Goal: Information Seeking & Learning: Check status

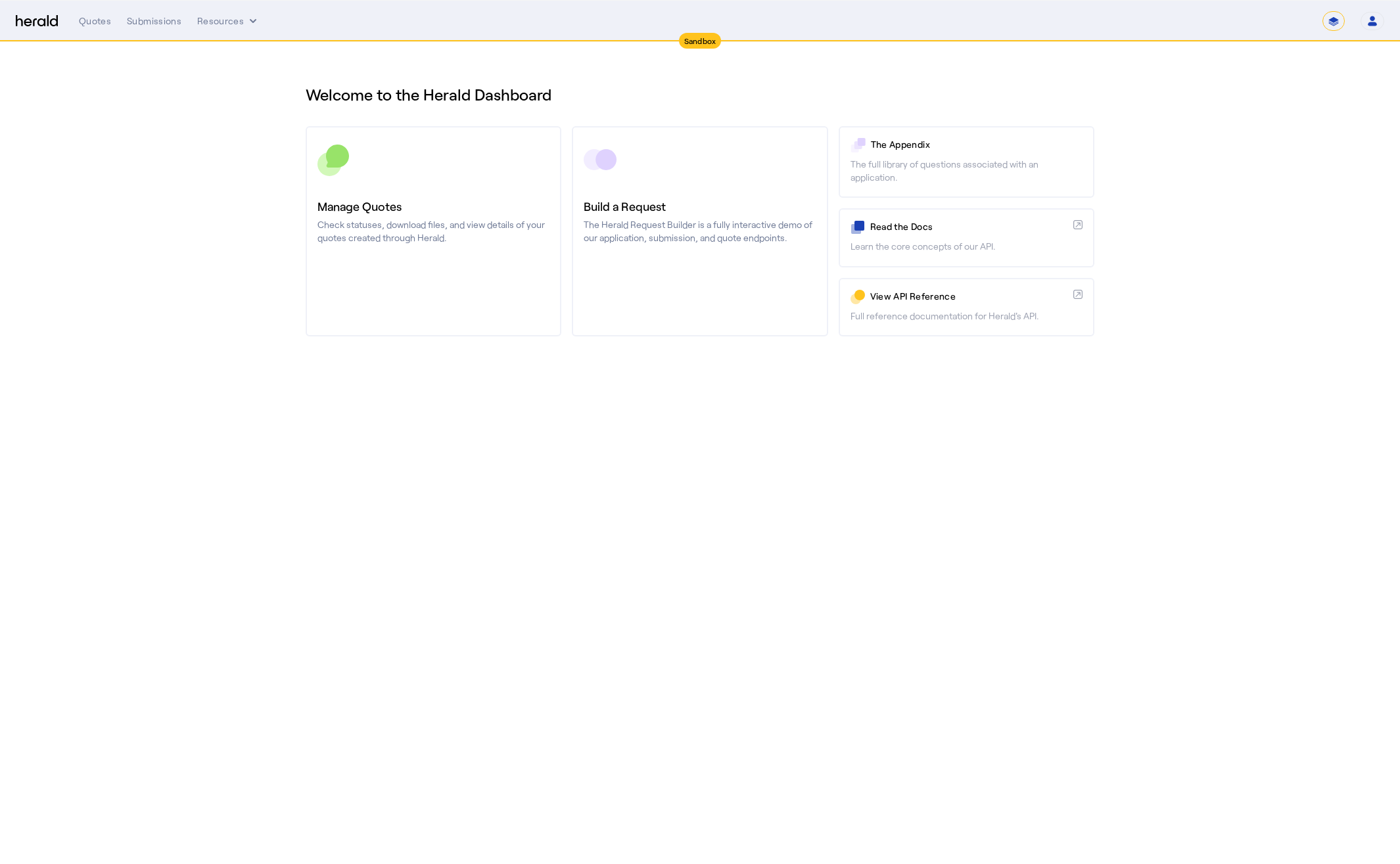
click at [148, 28] on div "**********" at bounding box center [731, 21] width 1306 height 19
click at [156, 19] on div "Submissions" at bounding box center [154, 21] width 55 height 13
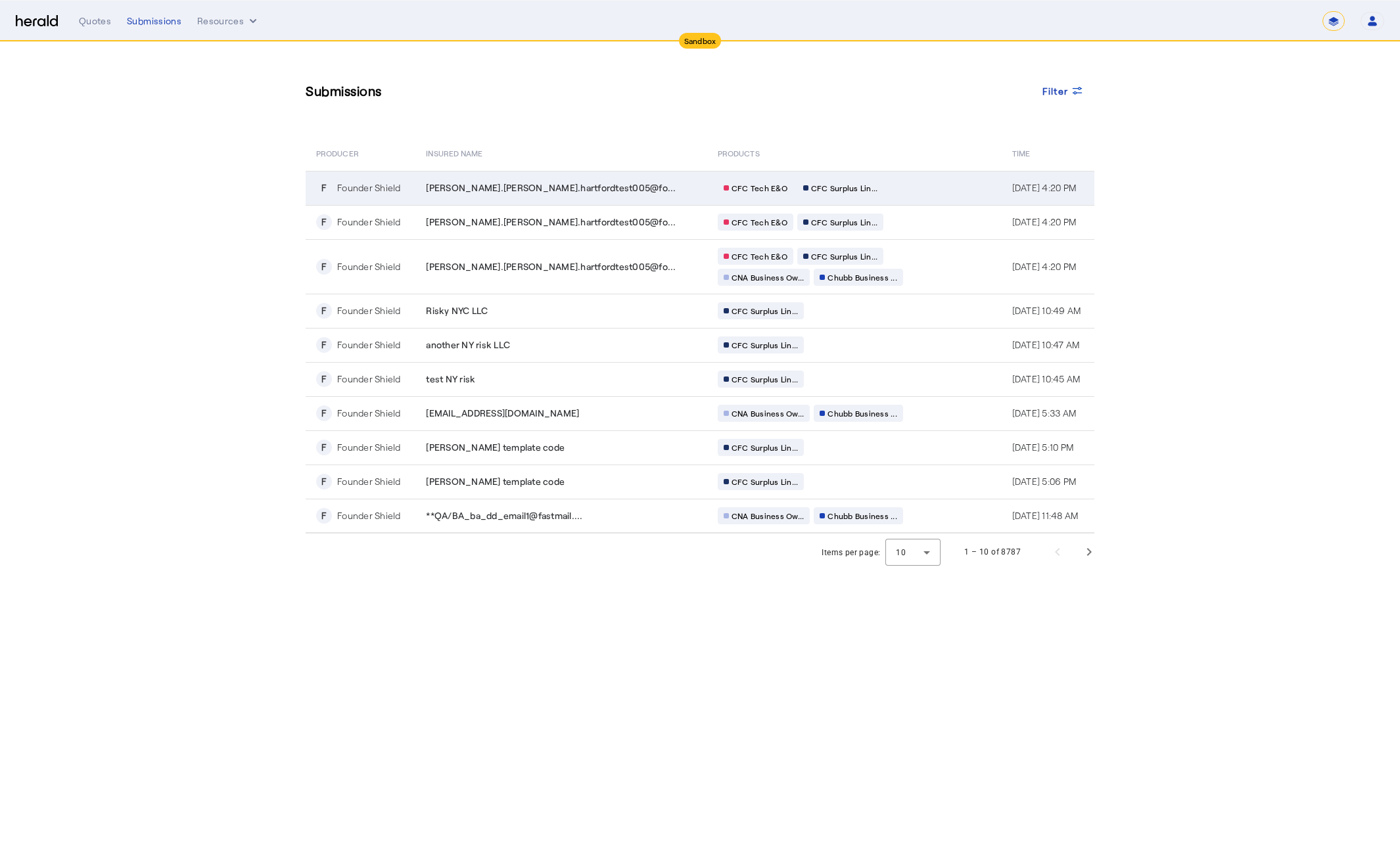
click at [617, 182] on div "[PERSON_NAME].[PERSON_NAME].hartfordtest005@fo..." at bounding box center [564, 188] width 276 height 13
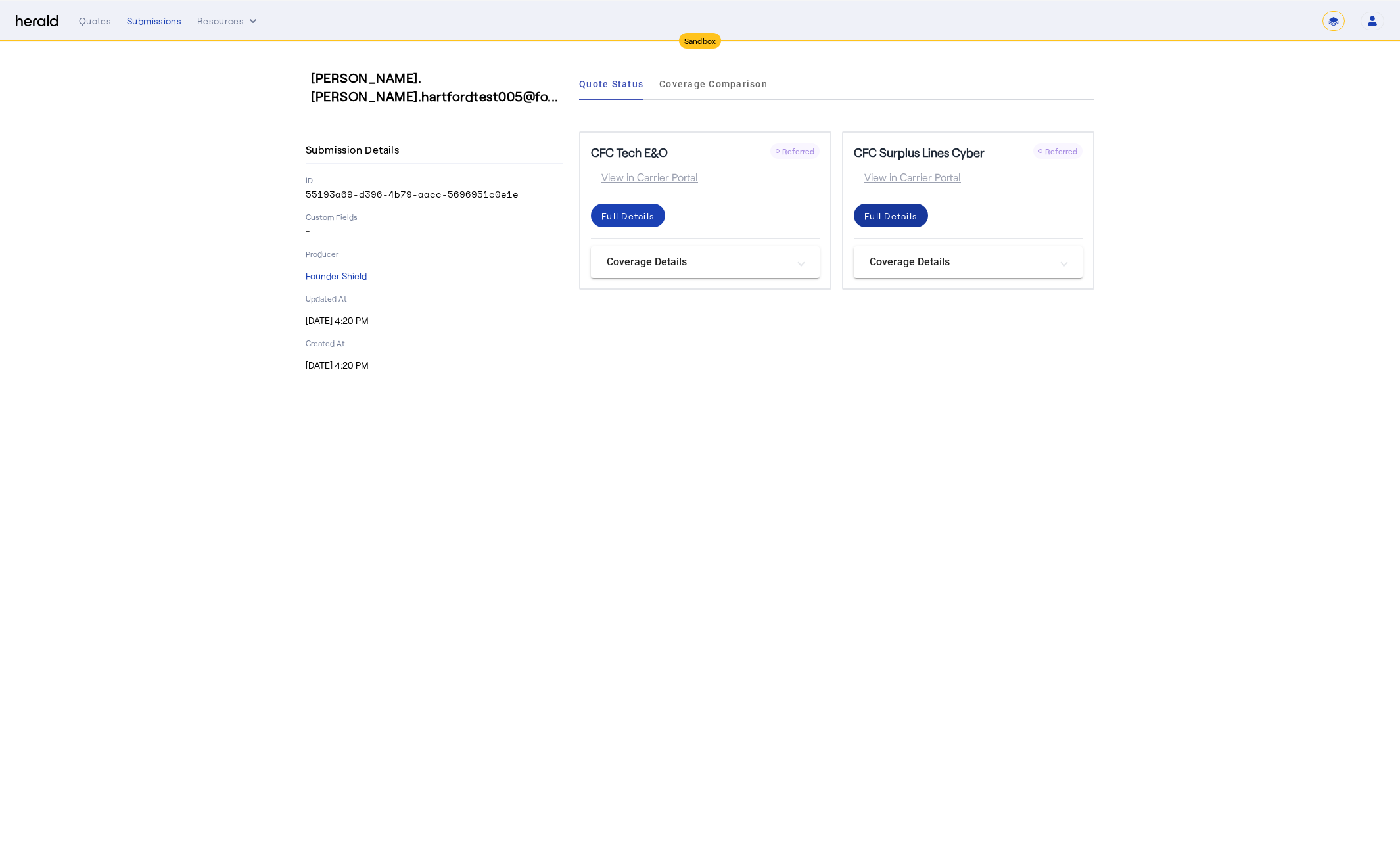
click at [885, 217] on div "Full Details" at bounding box center [891, 216] width 53 height 14
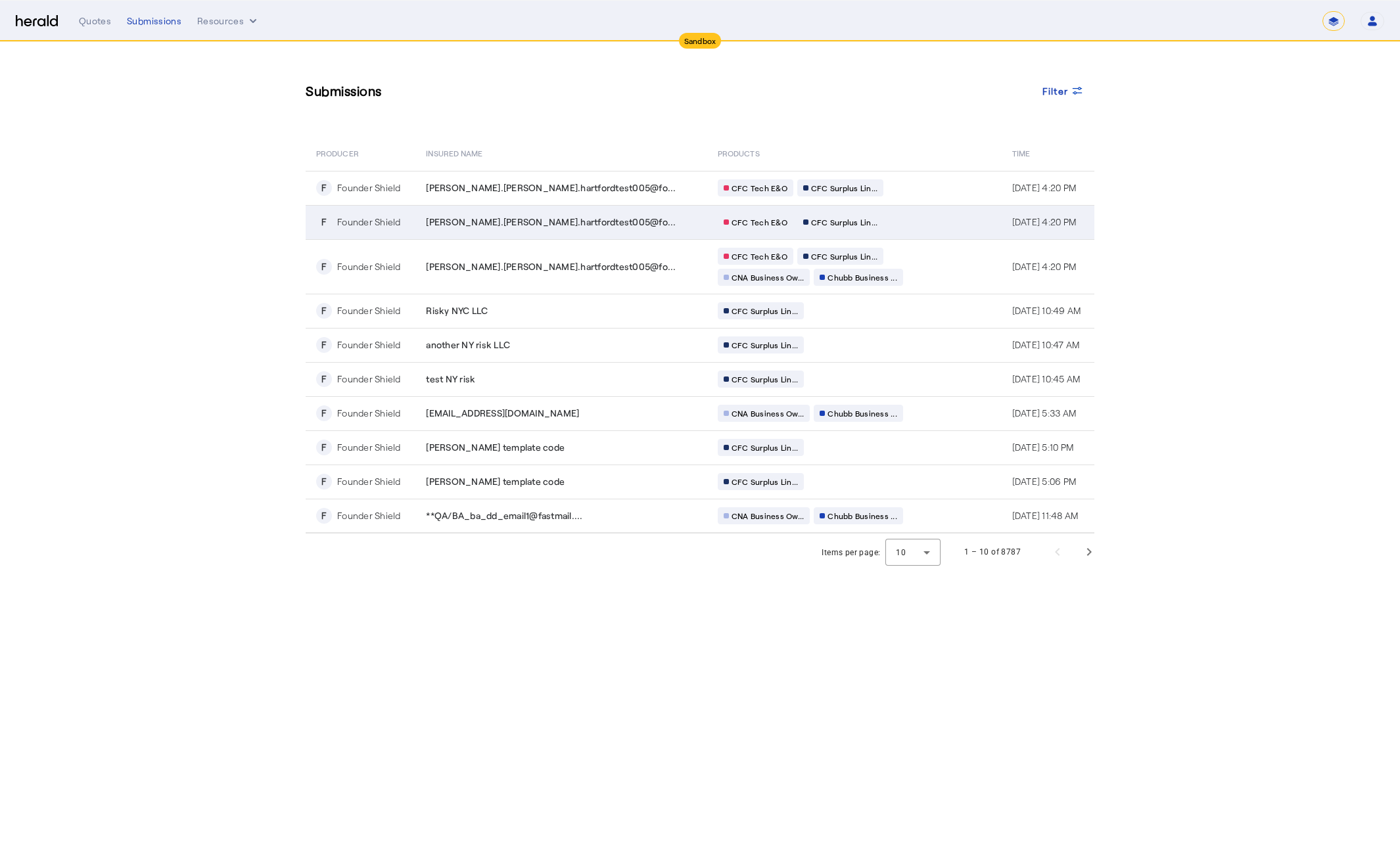
click at [852, 225] on div "CFC Tech E&O CFC Surplus Lin..." at bounding box center [844, 223] width 253 height 17
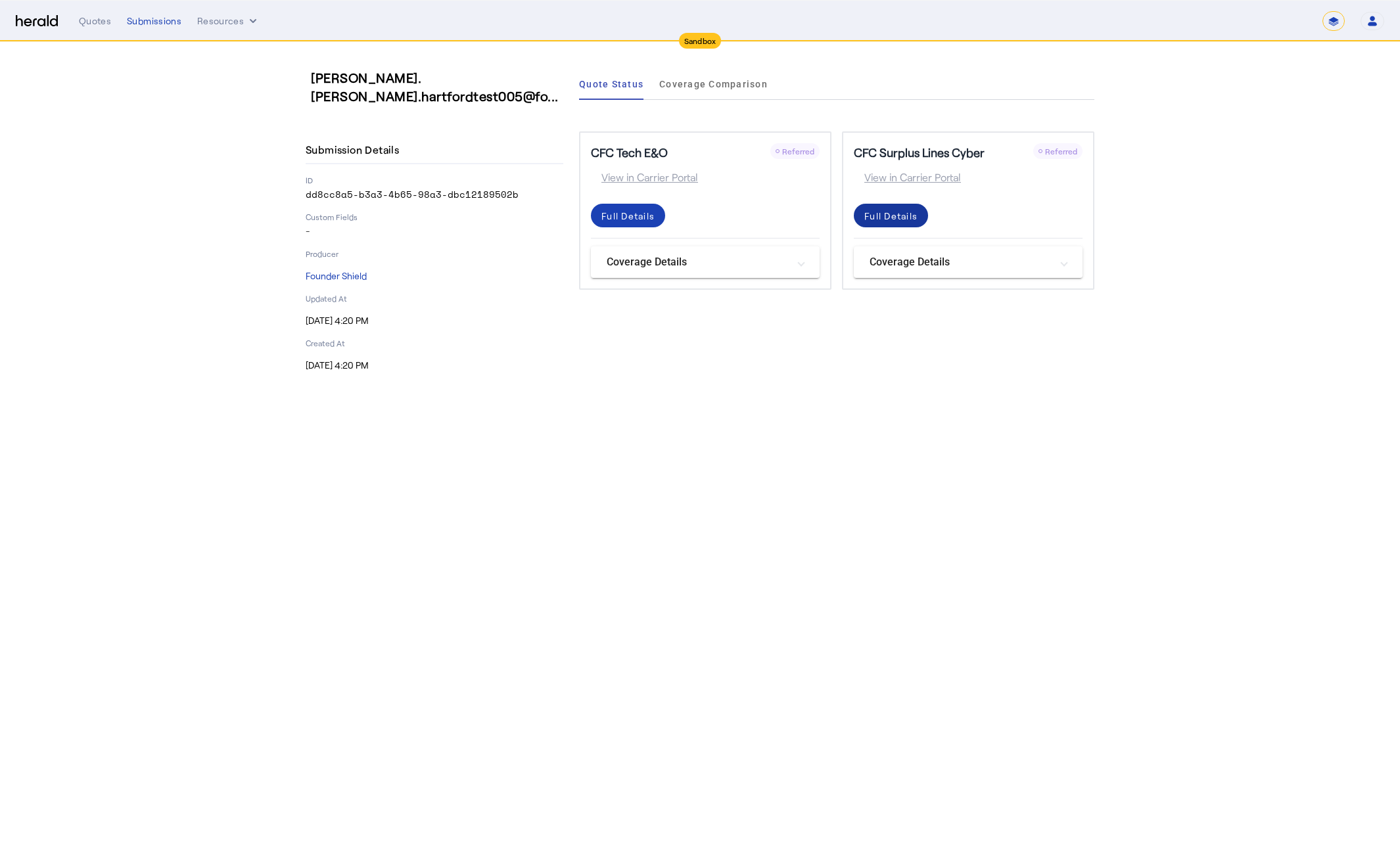
click at [893, 220] on div "Full Details" at bounding box center [891, 216] width 53 height 14
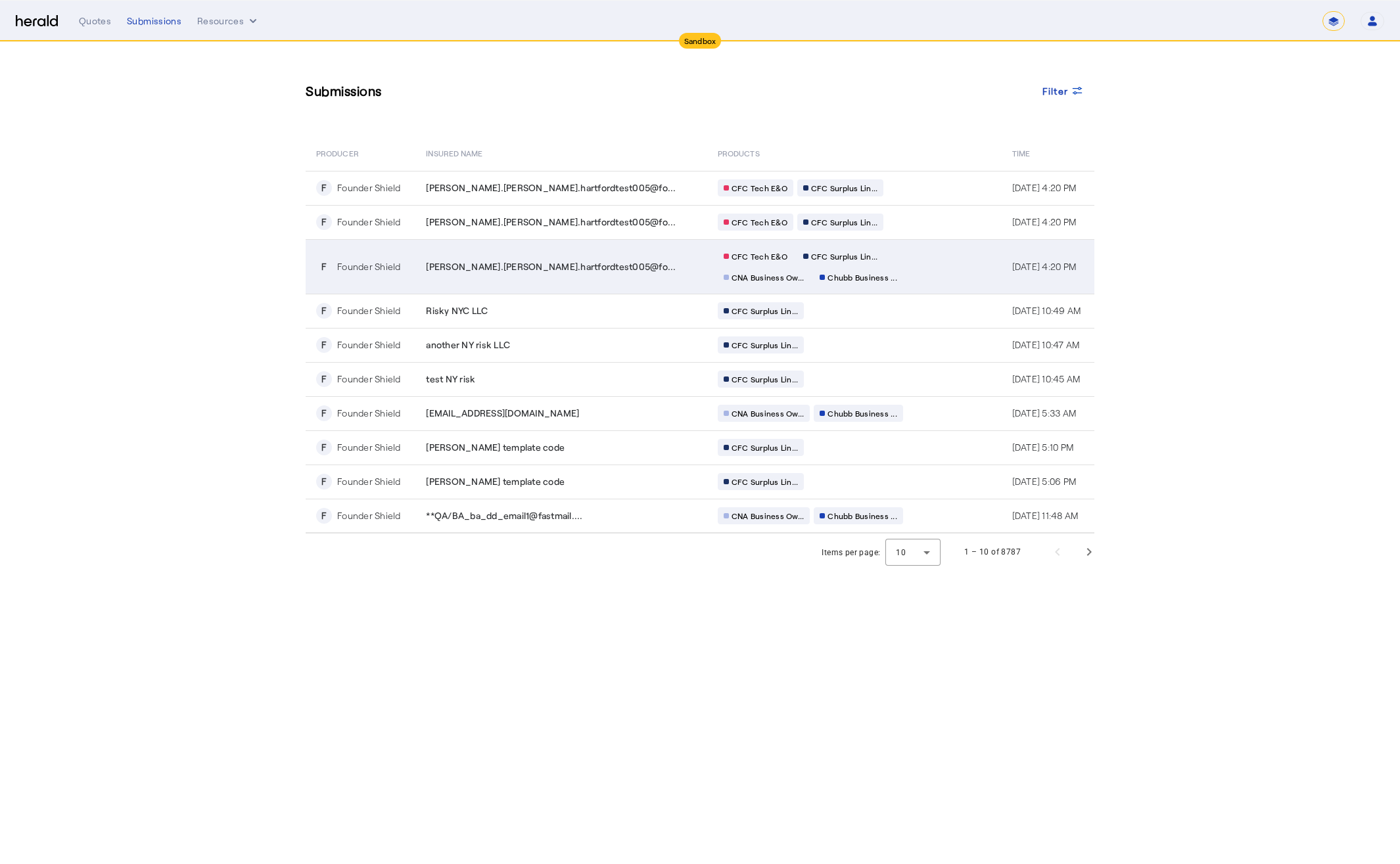
click at [853, 259] on div "CFC Tech E&O CFC Surplus Lin... CNA Business Ow... Chubb Business ..." at bounding box center [844, 267] width 253 height 38
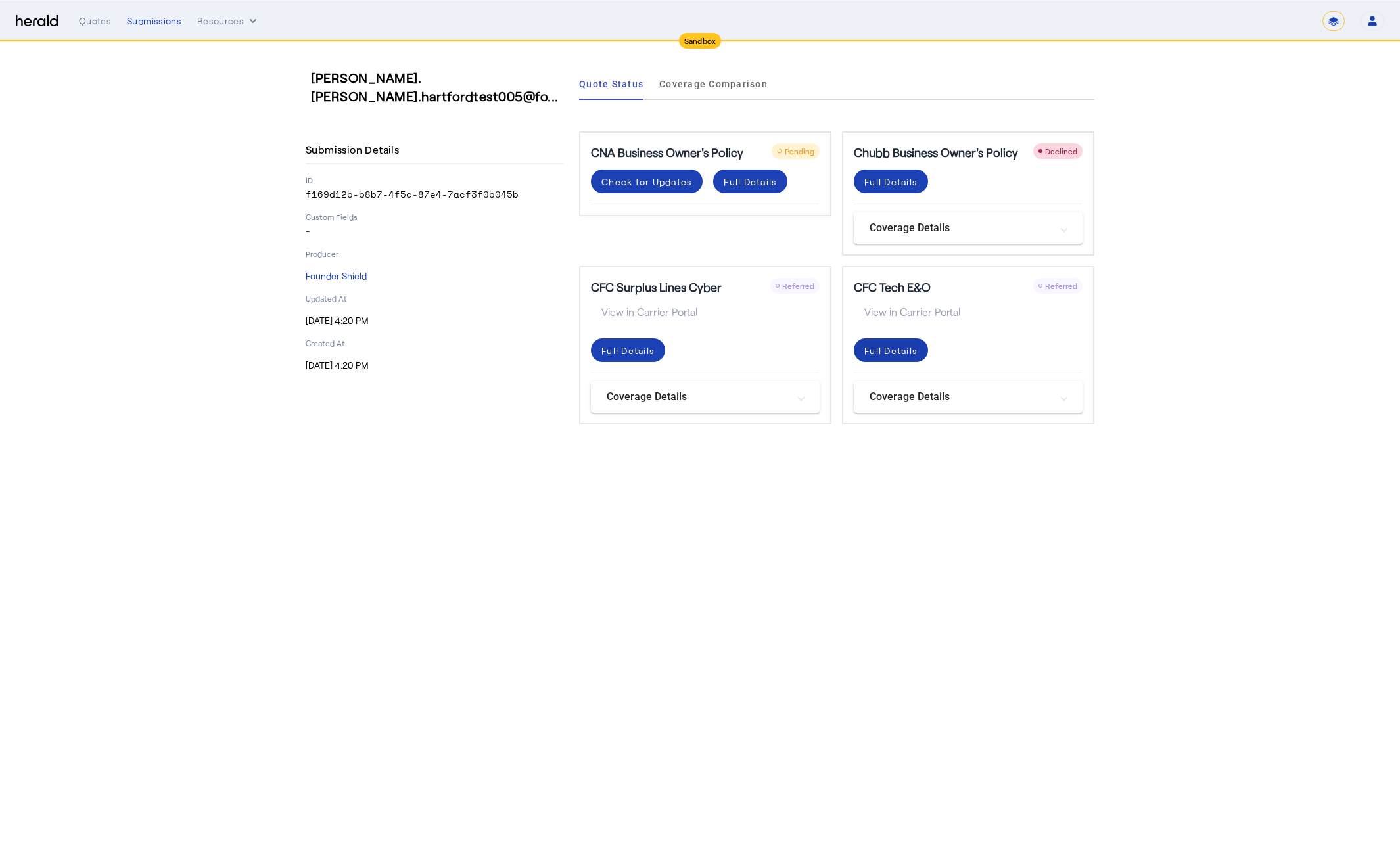
click at [906, 351] on div "Full Details" at bounding box center [891, 350] width 53 height 14
click at [632, 355] on div "Full Details" at bounding box center [628, 350] width 53 height 14
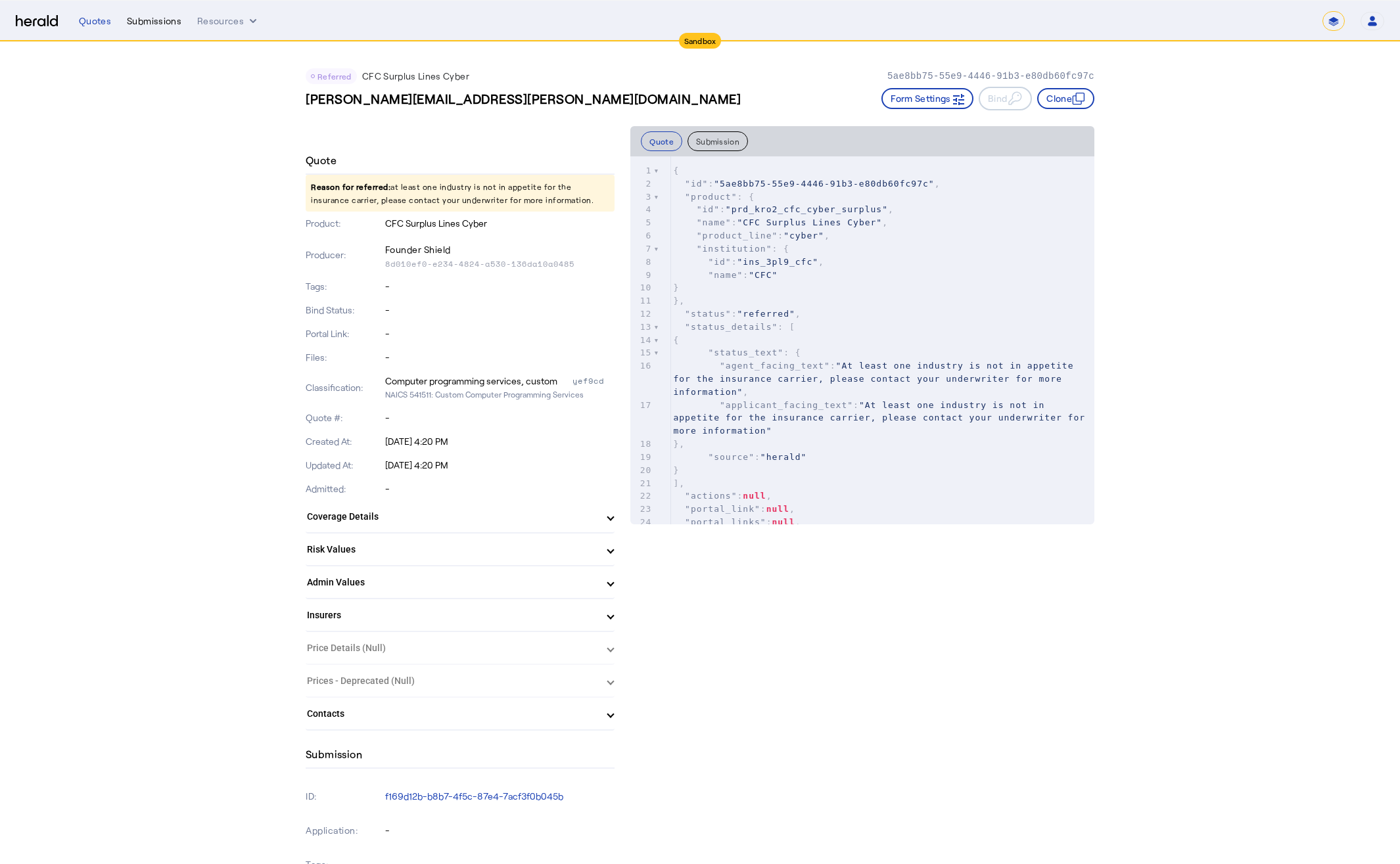
click at [152, 24] on div "Submissions" at bounding box center [154, 21] width 55 height 13
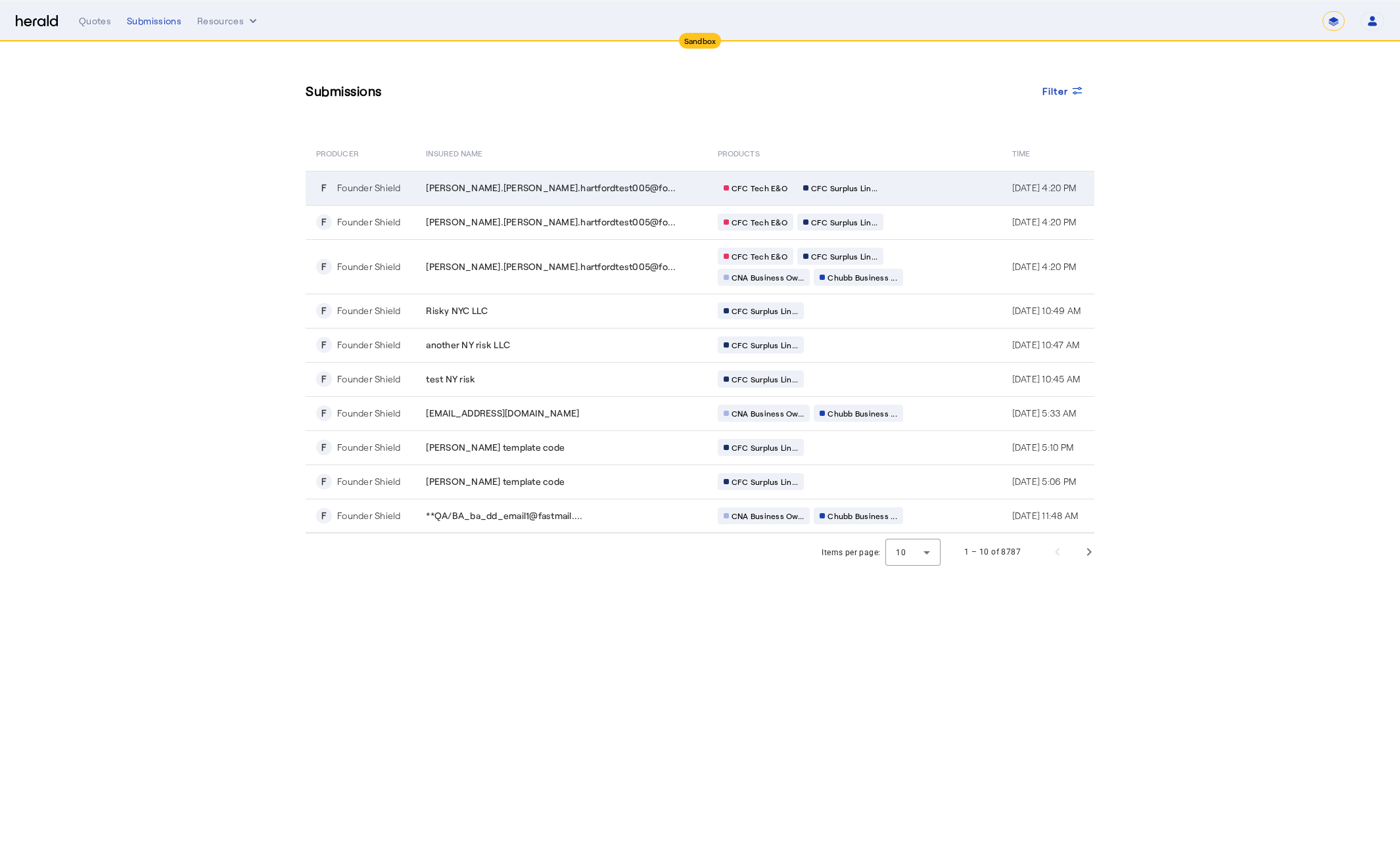
click at [610, 181] on div "[PERSON_NAME].[PERSON_NAME].hartfordtest005@fo..." at bounding box center [564, 188] width 276 height 13
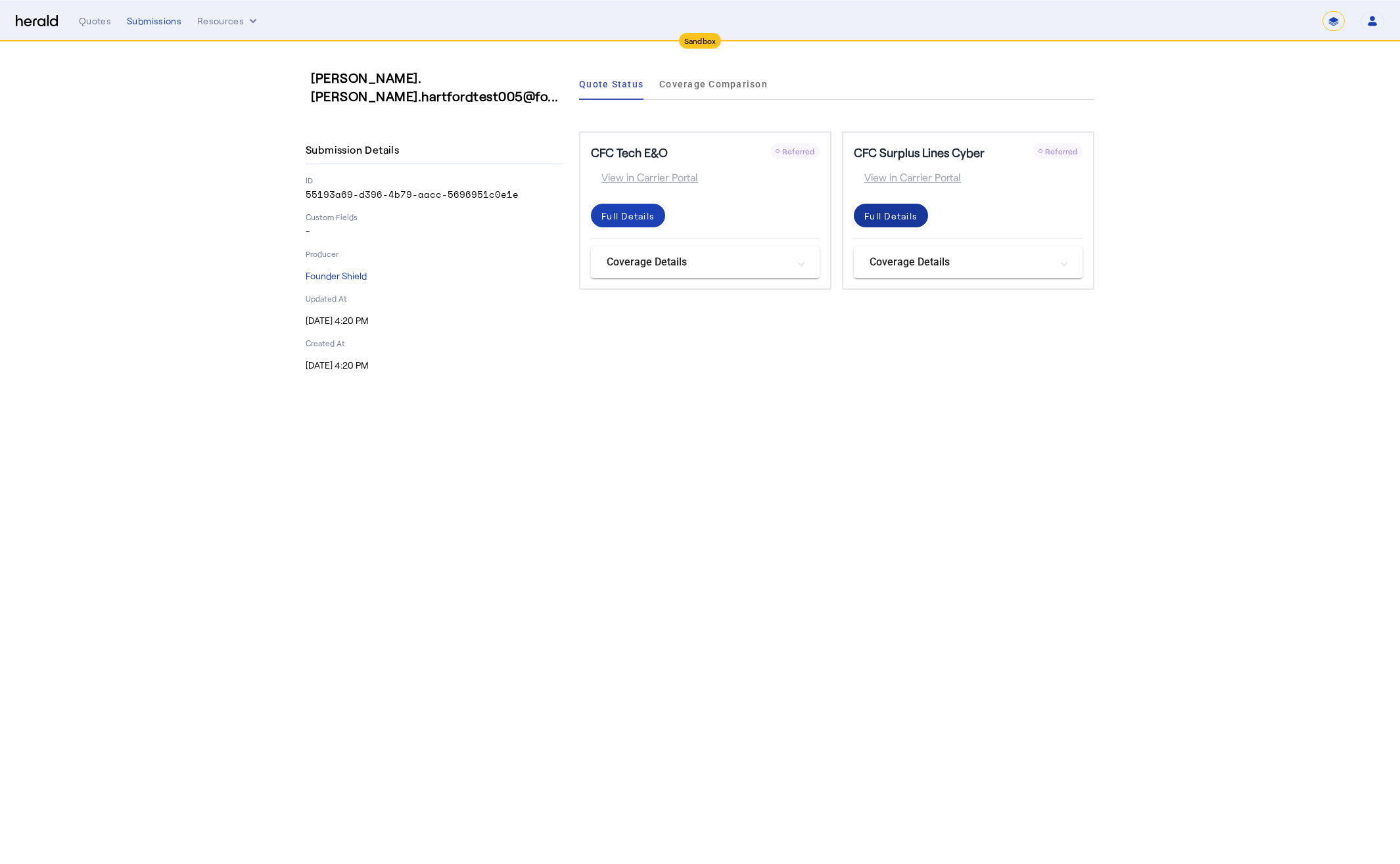
click at [887, 218] on div "Full Details" at bounding box center [891, 216] width 53 height 14
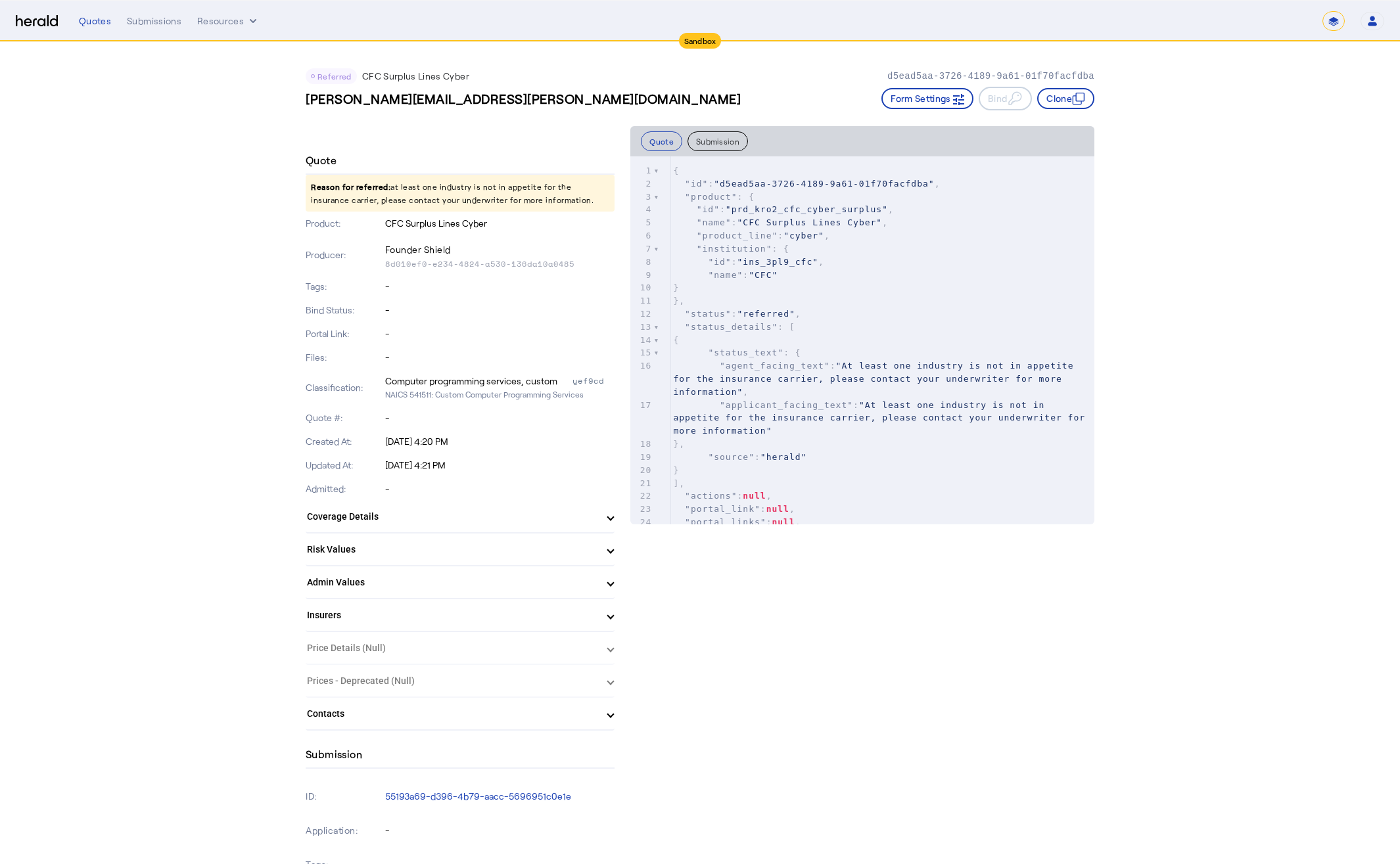
click at [972, 262] on pre ""id" : "ins_3pl9_cfc" ," at bounding box center [883, 263] width 424 height 13
type input "********"
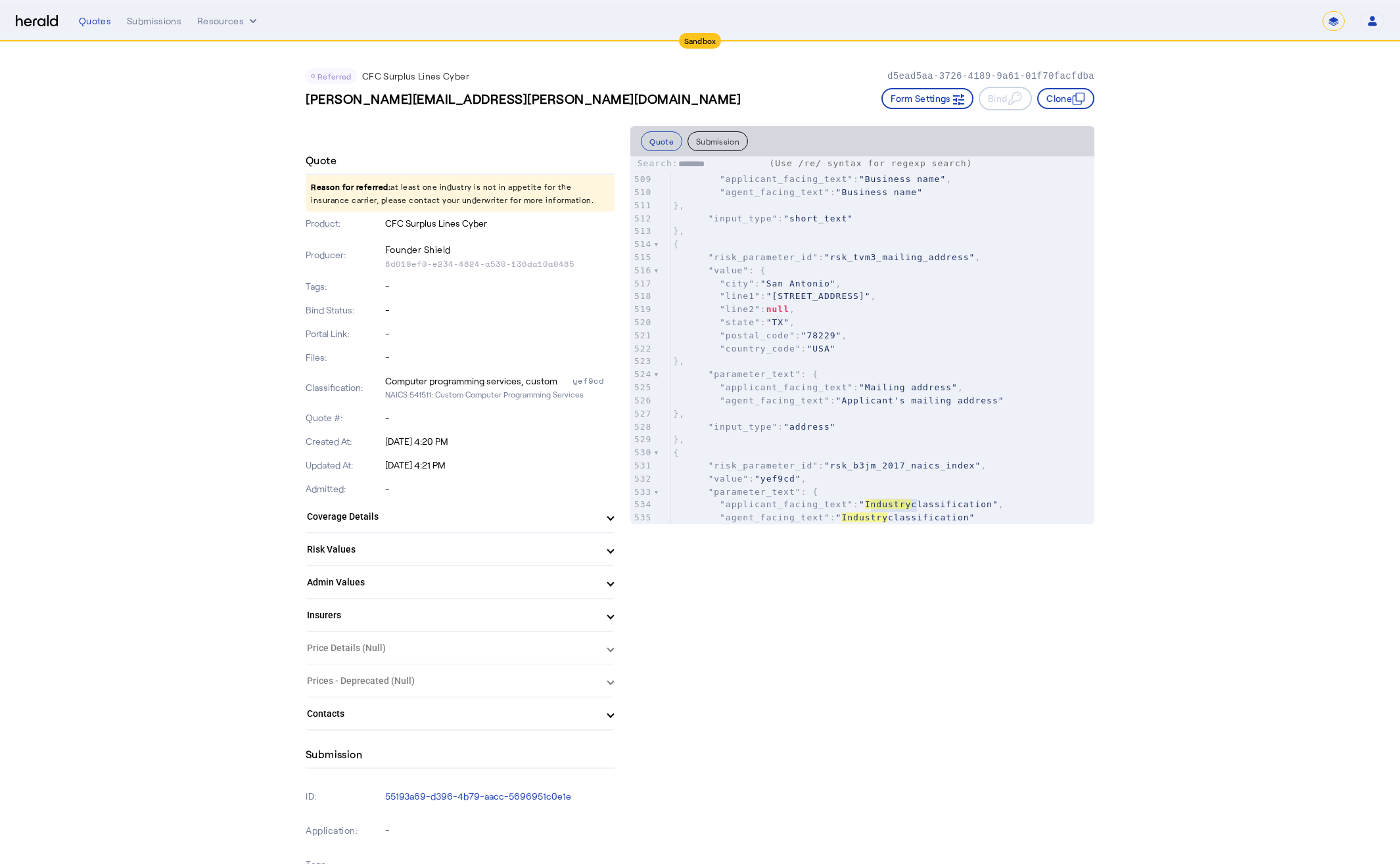
scroll to position [6763, 0]
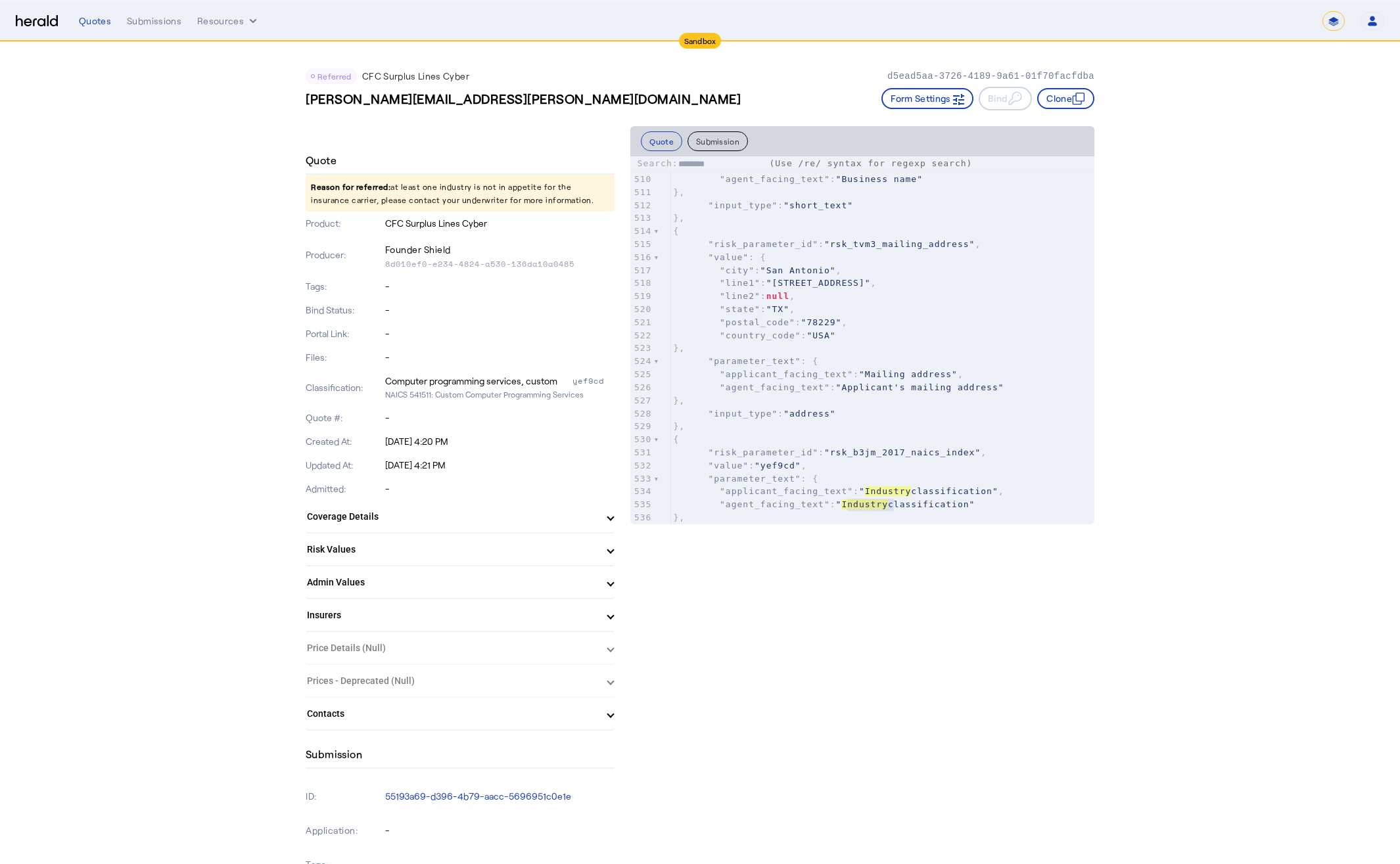
type textarea "********"
click at [704, 138] on button "Submission" at bounding box center [718, 141] width 60 height 19
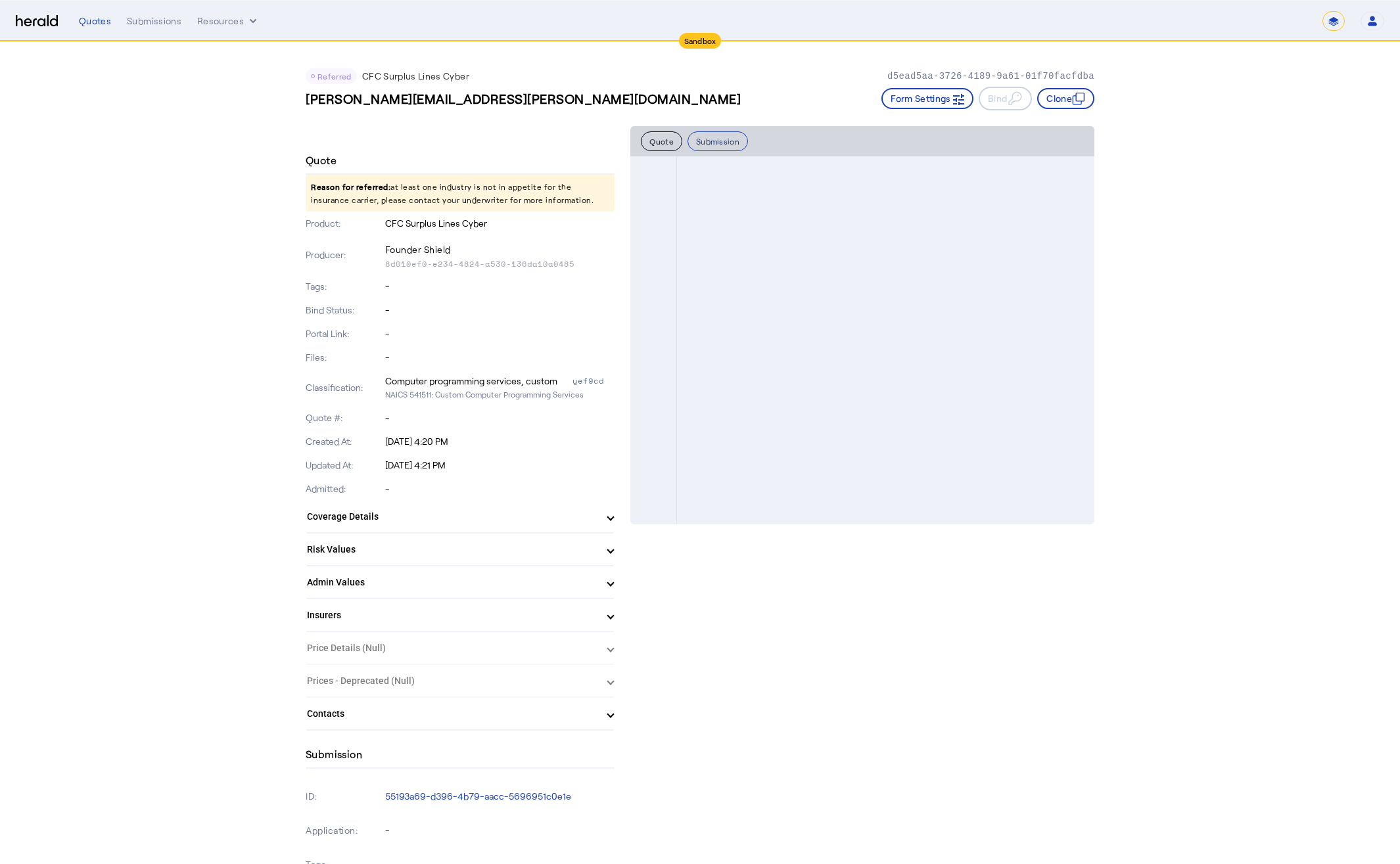
scroll to position [0, 0]
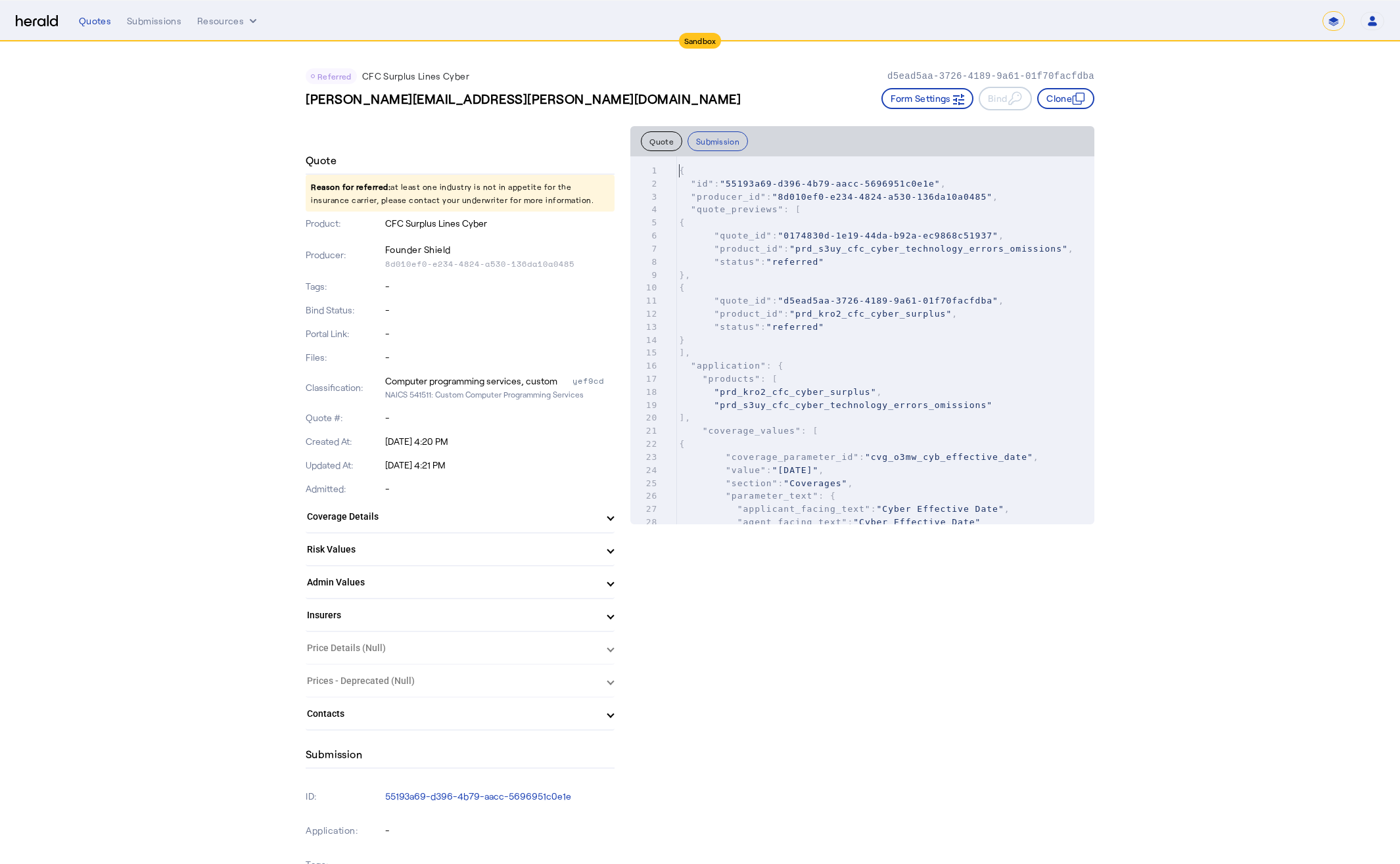
click at [903, 269] on pre "}," at bounding box center [885, 275] width 418 height 13
type input "********"
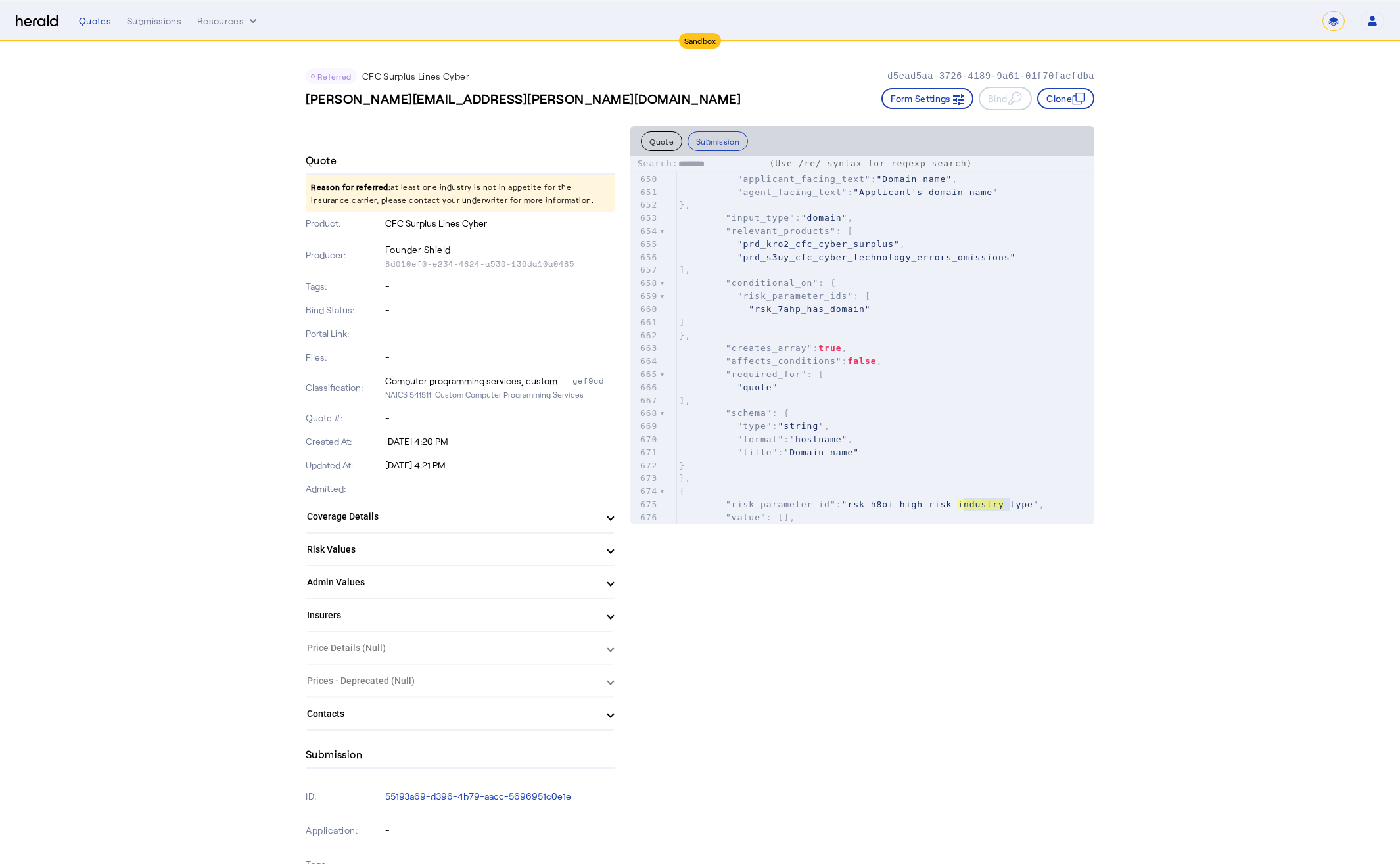
scroll to position [7157, 0]
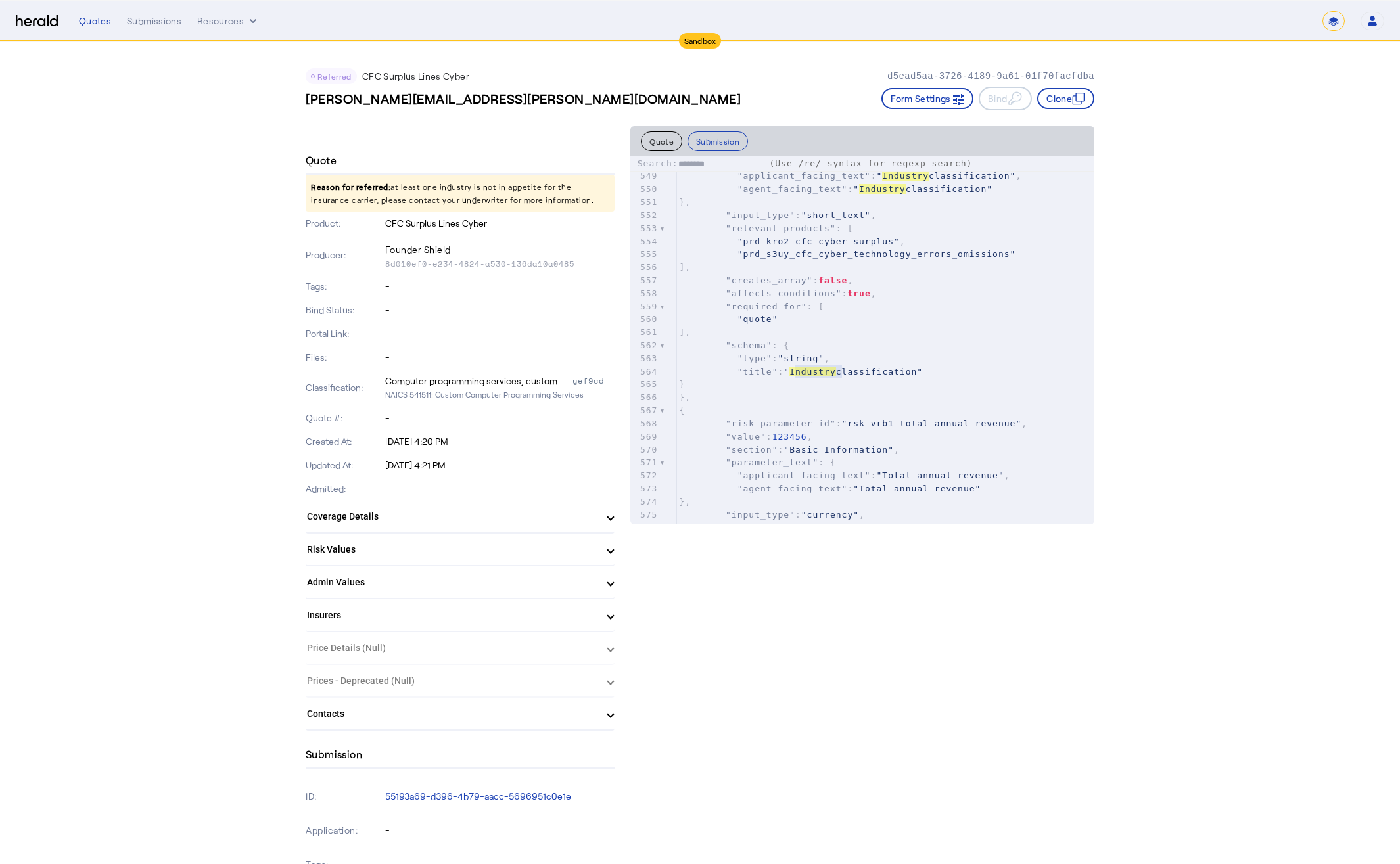
type textarea "********"
click at [648, 136] on button "Quote" at bounding box center [662, 141] width 41 height 19
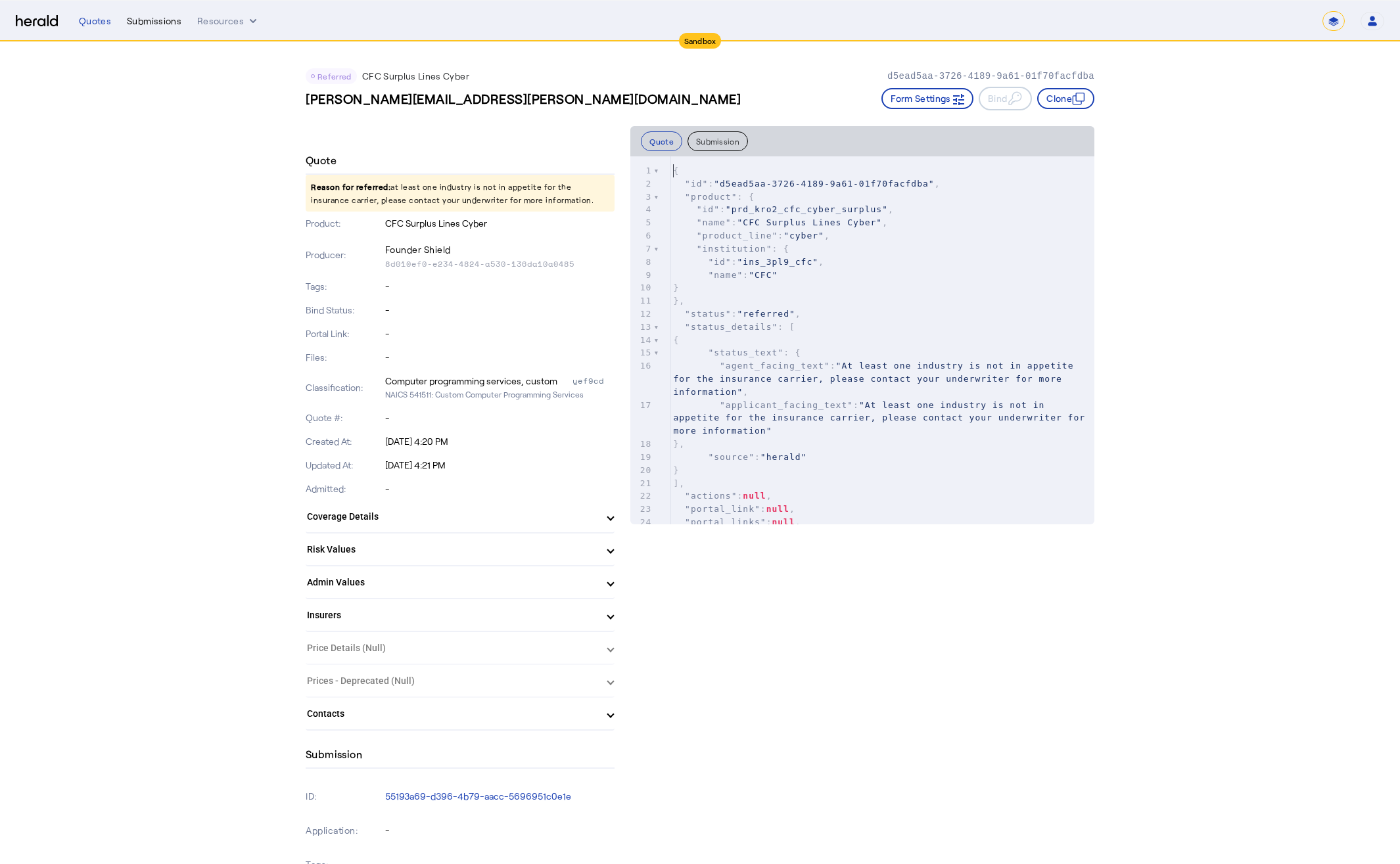
click at [137, 25] on div "Submissions" at bounding box center [154, 21] width 55 height 13
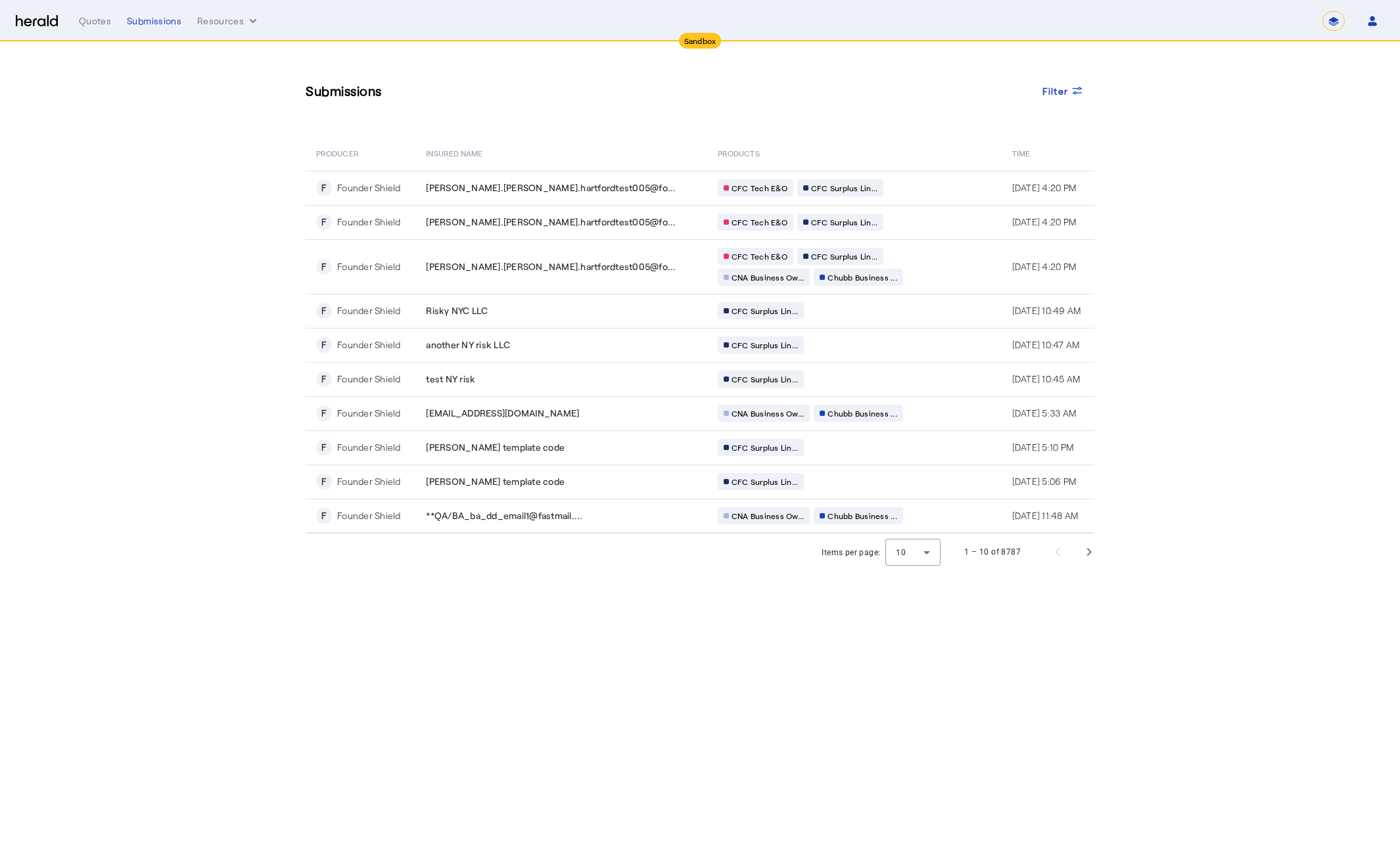
click at [150, 31] on nav "**********" at bounding box center [700, 21] width 1400 height 41
click at [156, 21] on div "Submissions" at bounding box center [154, 21] width 55 height 13
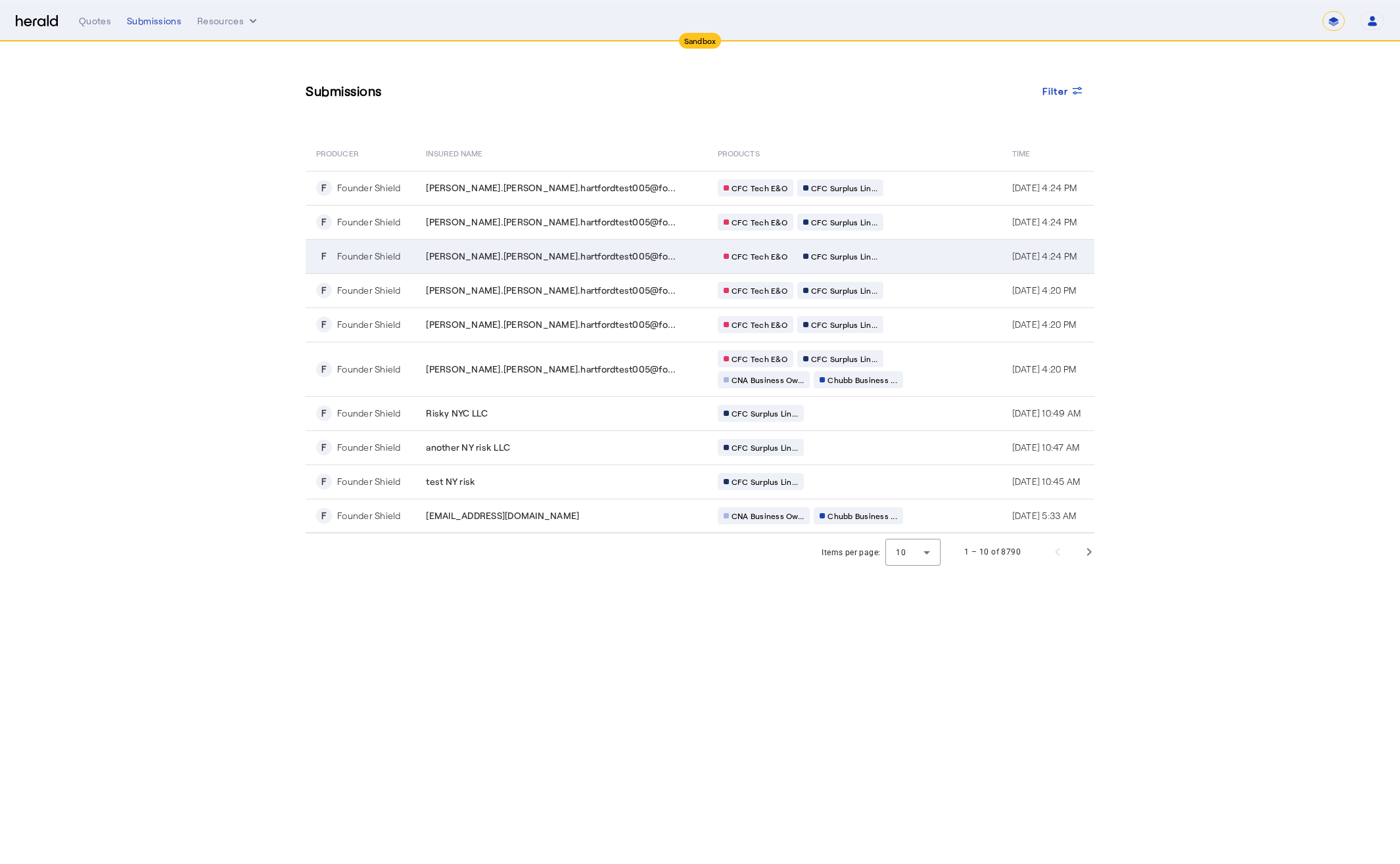
click at [850, 261] on div "CFC Tech E&O CFC Surplus Lin..." at bounding box center [844, 257] width 253 height 17
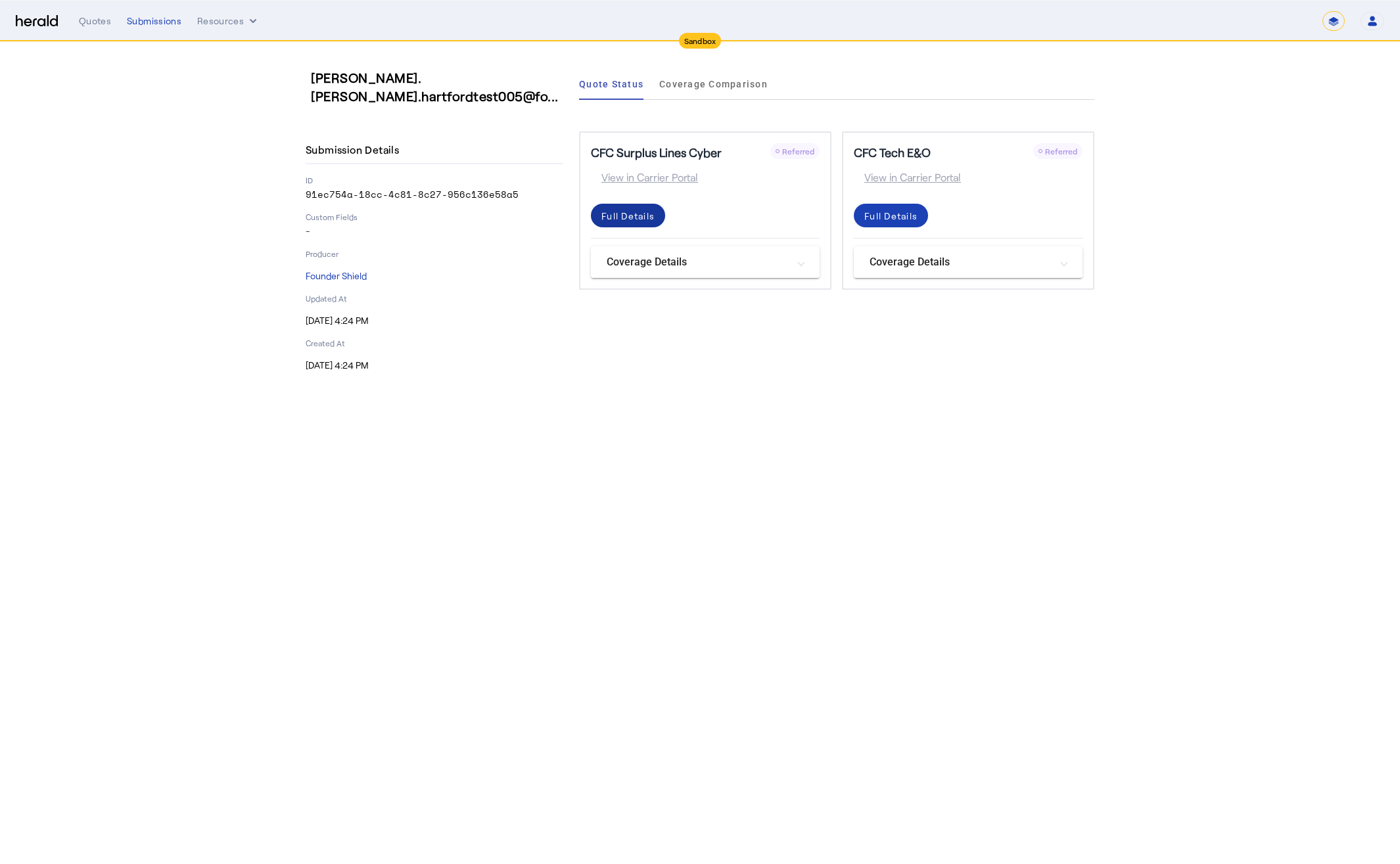
click at [616, 217] on div "Full Details" at bounding box center [628, 216] width 53 height 14
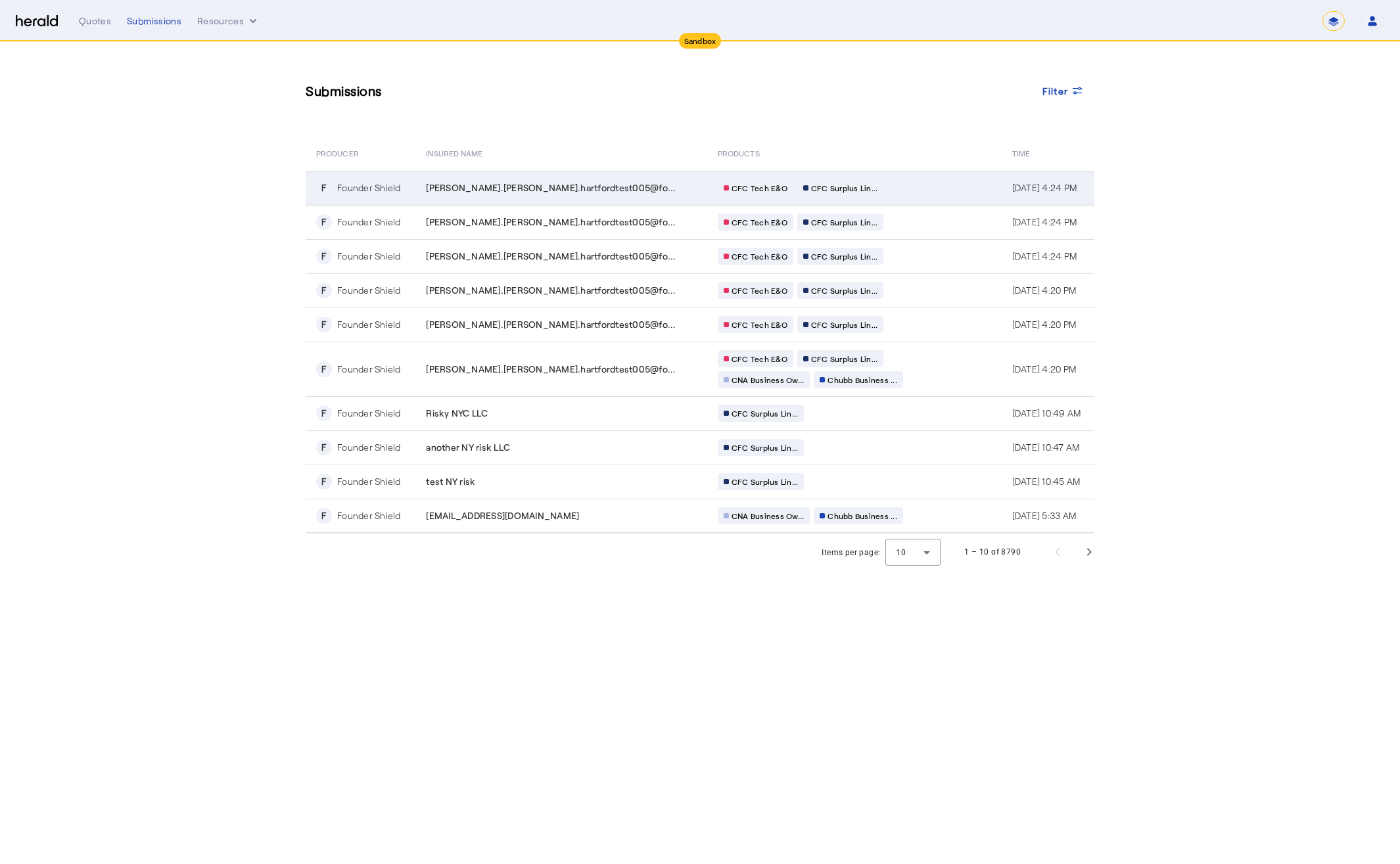
click at [616, 192] on div "[PERSON_NAME].[PERSON_NAME].hartfordtest005@fo..." at bounding box center [564, 188] width 276 height 13
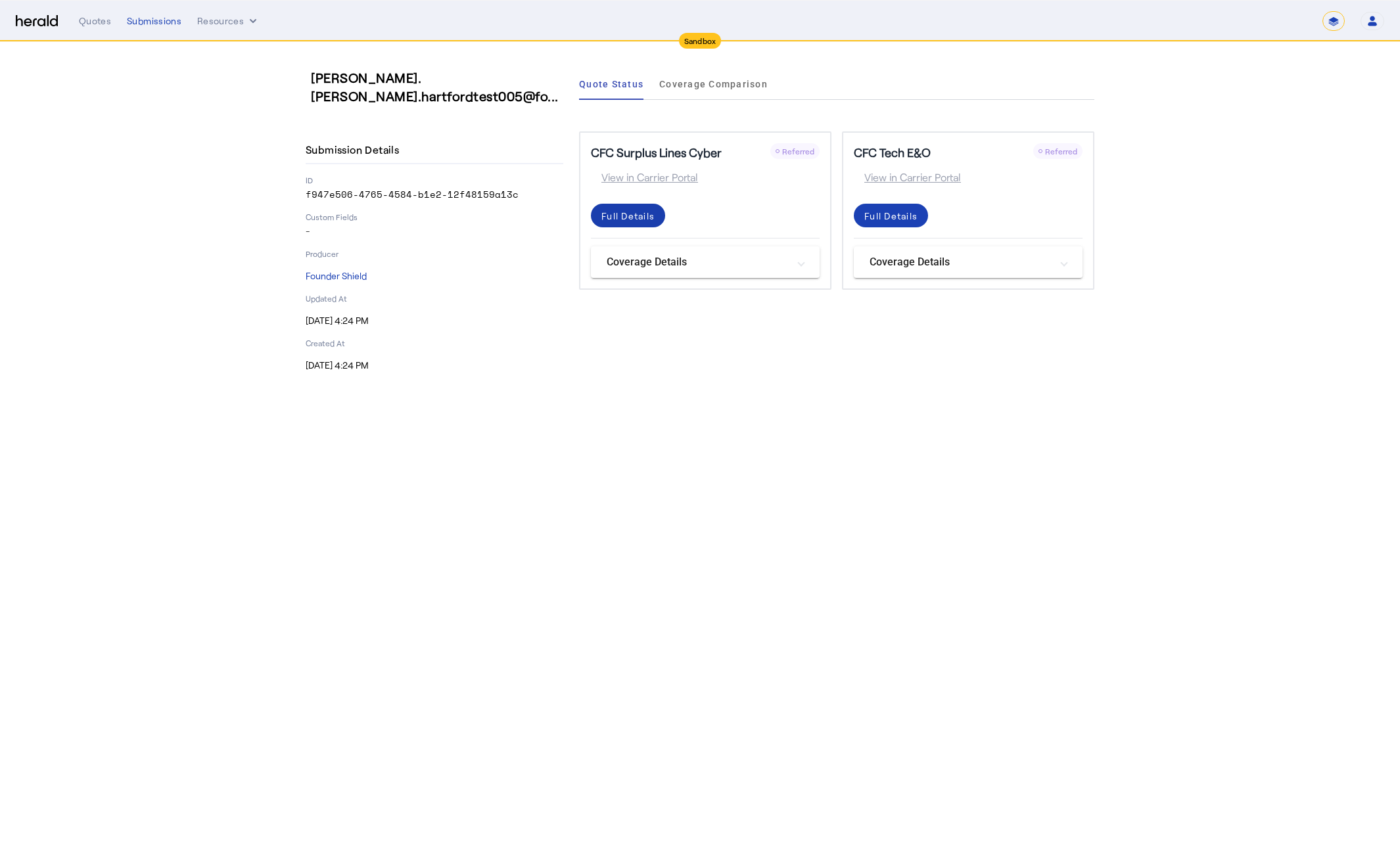
click at [627, 219] on div "Full Details" at bounding box center [628, 216] width 53 height 14
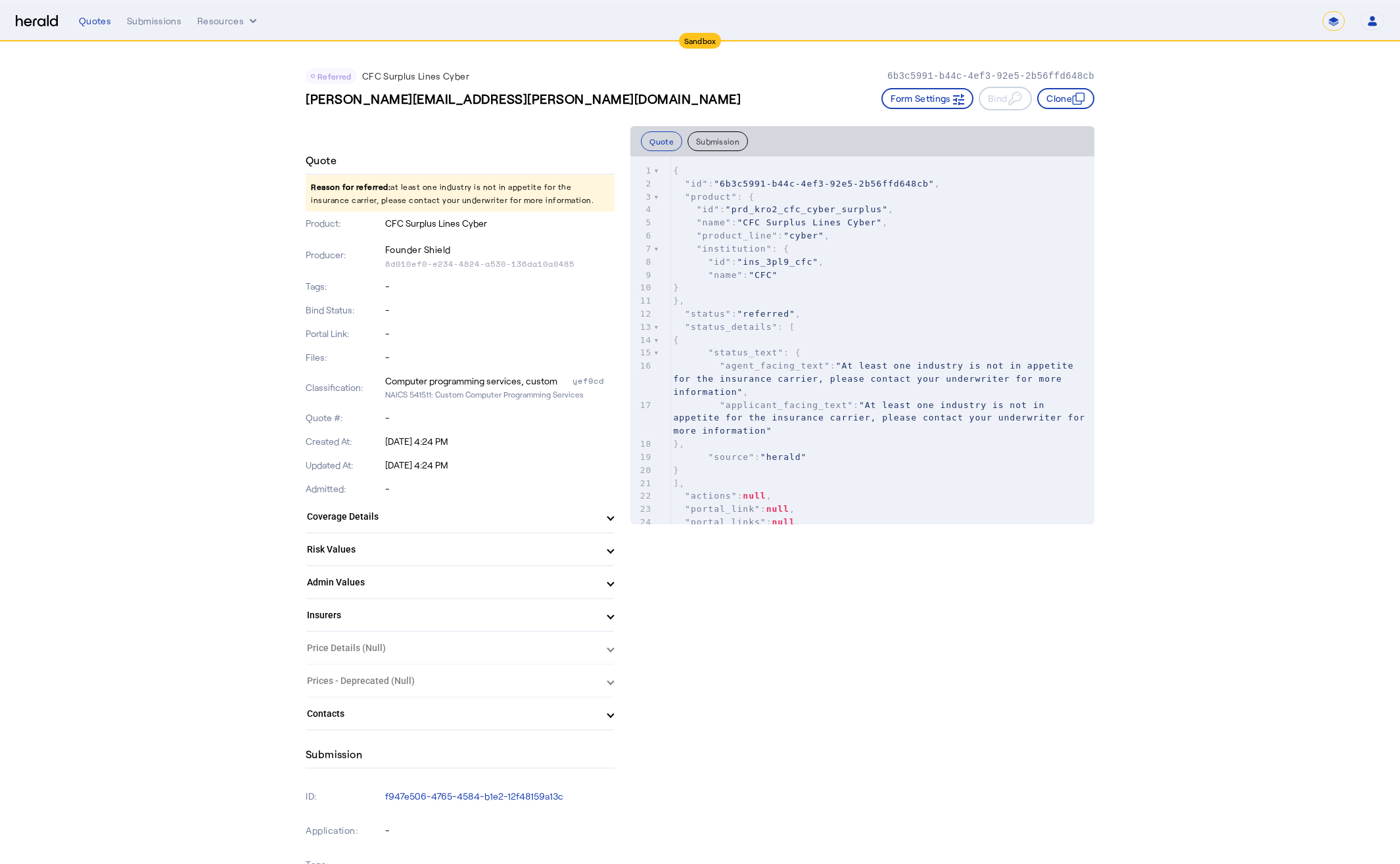
click at [756, 341] on pre "{" at bounding box center [883, 341] width 424 height 13
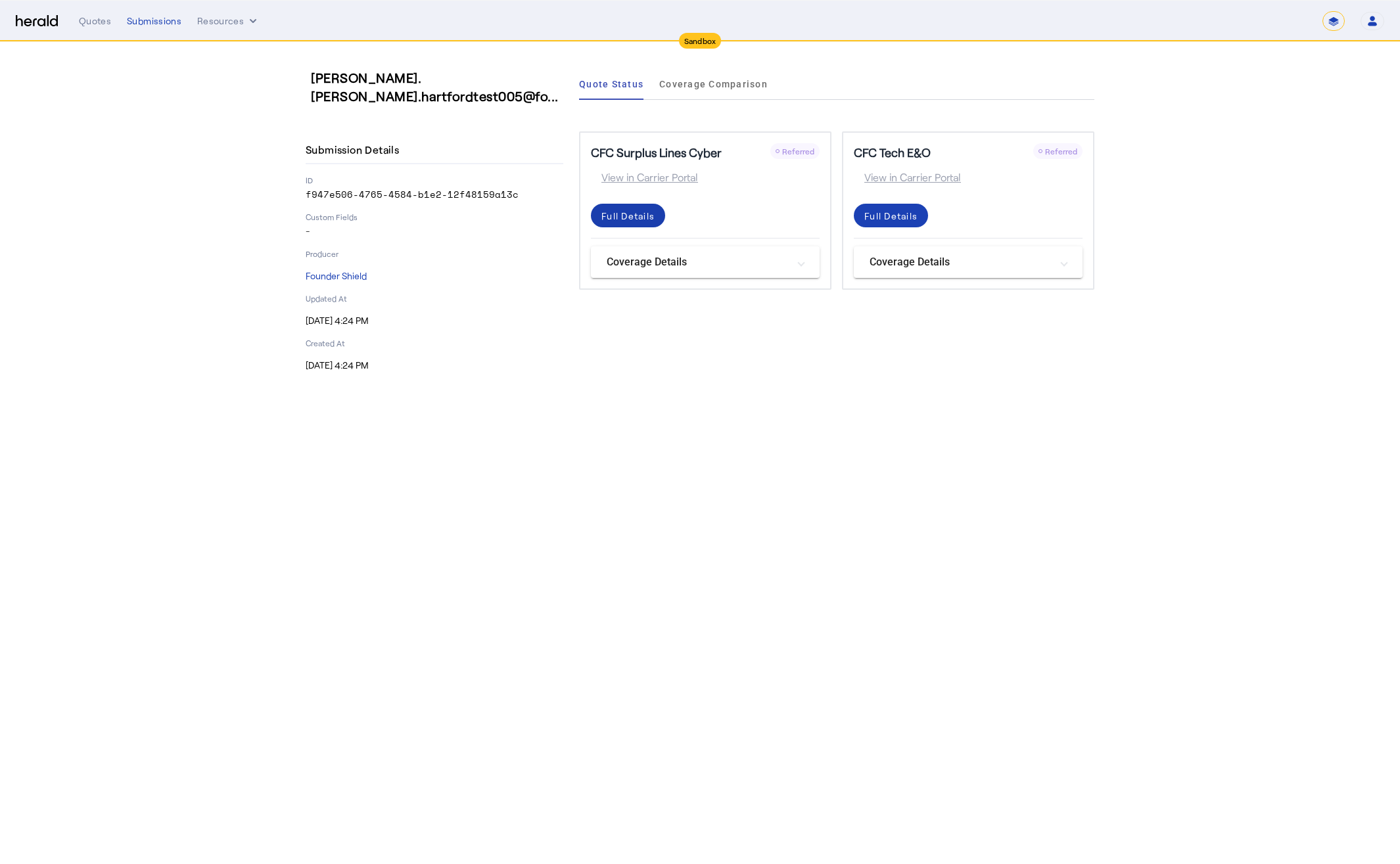
click at [627, 219] on div "Full Details" at bounding box center [628, 216] width 53 height 14
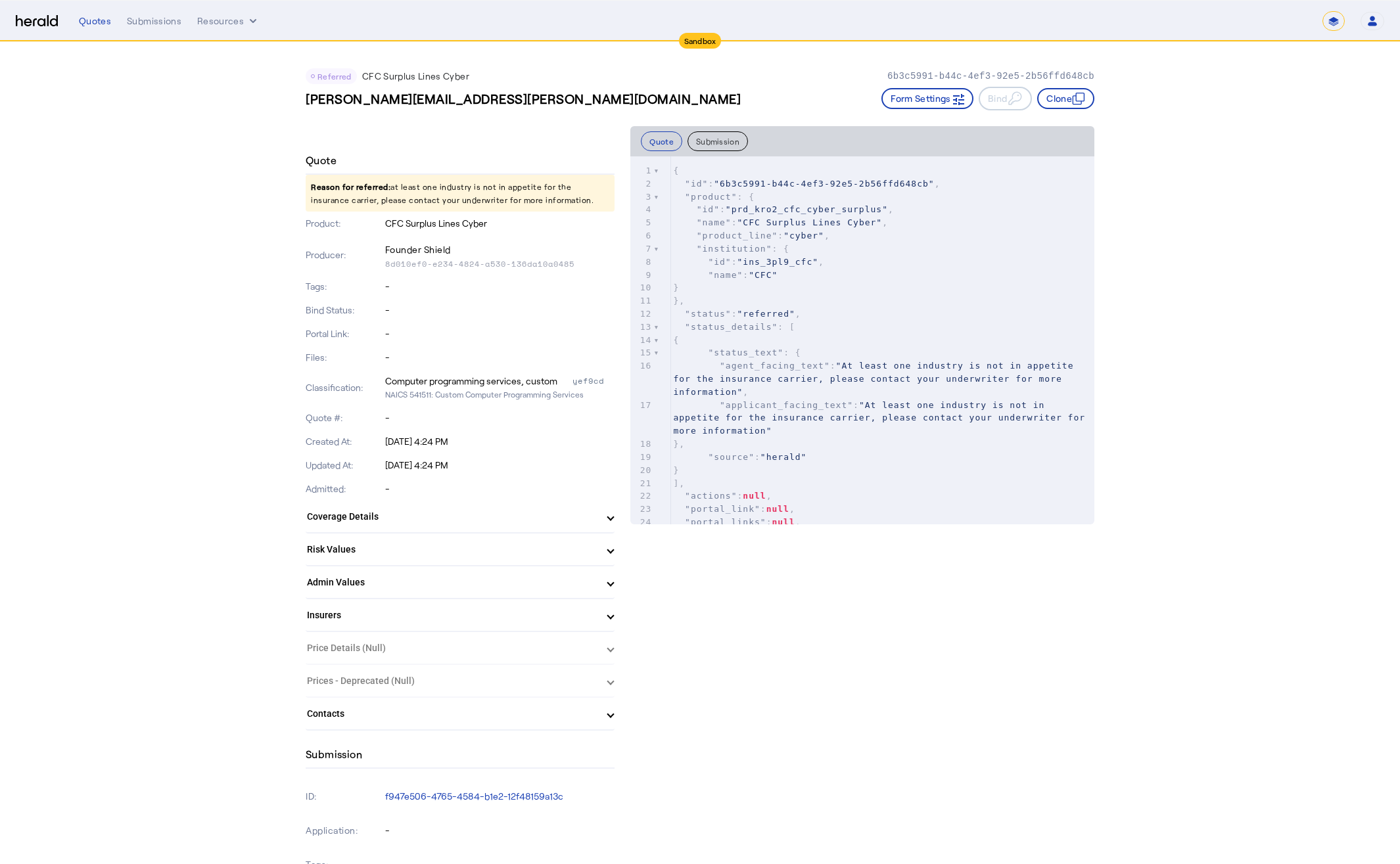
click at [156, 16] on div "Submissions" at bounding box center [154, 21] width 55 height 13
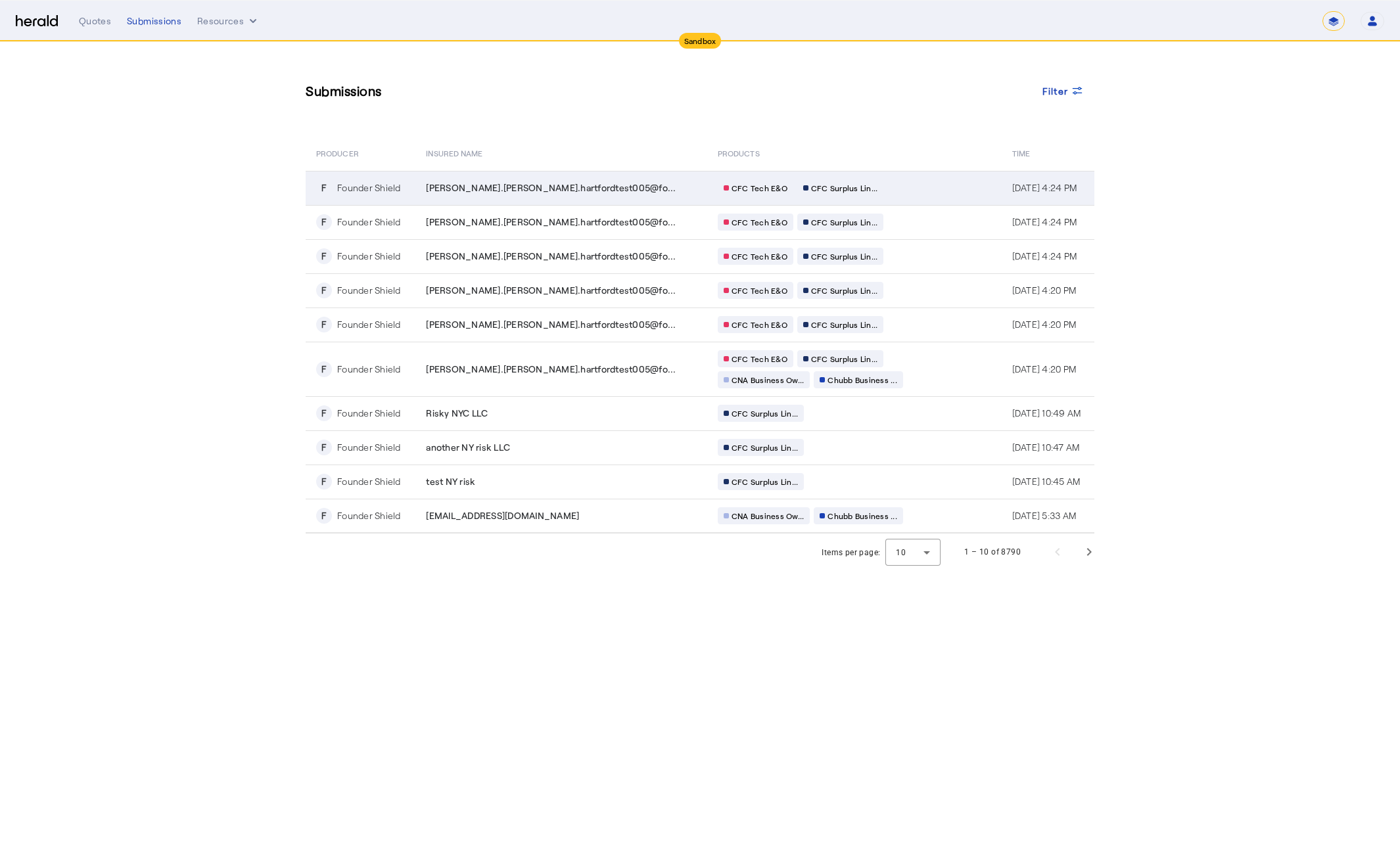
click at [924, 182] on td "CFC Tech E&O CFC Surplus Lin..." at bounding box center [854, 188] width 295 height 34
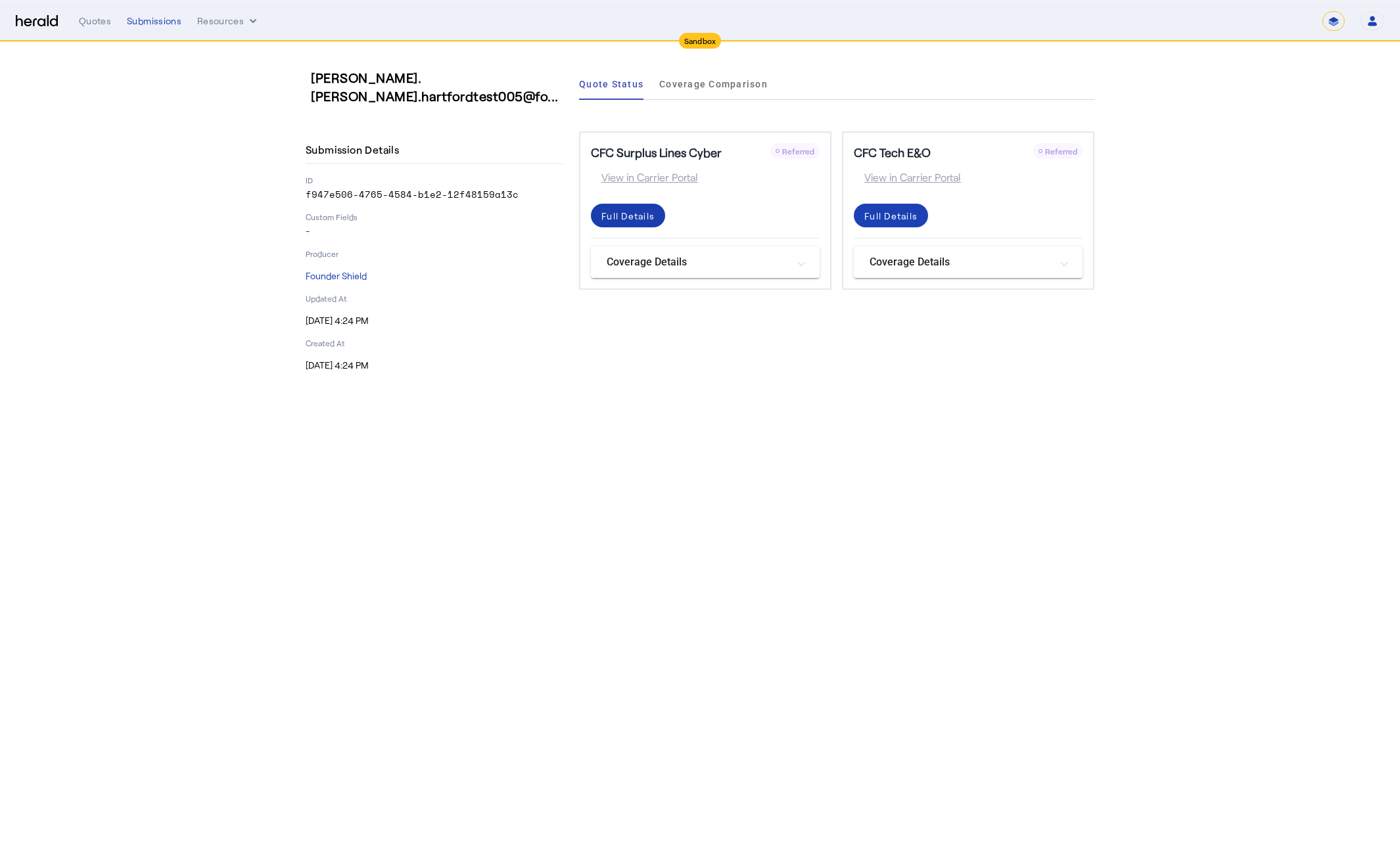
click at [637, 221] on div "Full Details" at bounding box center [628, 216] width 53 height 14
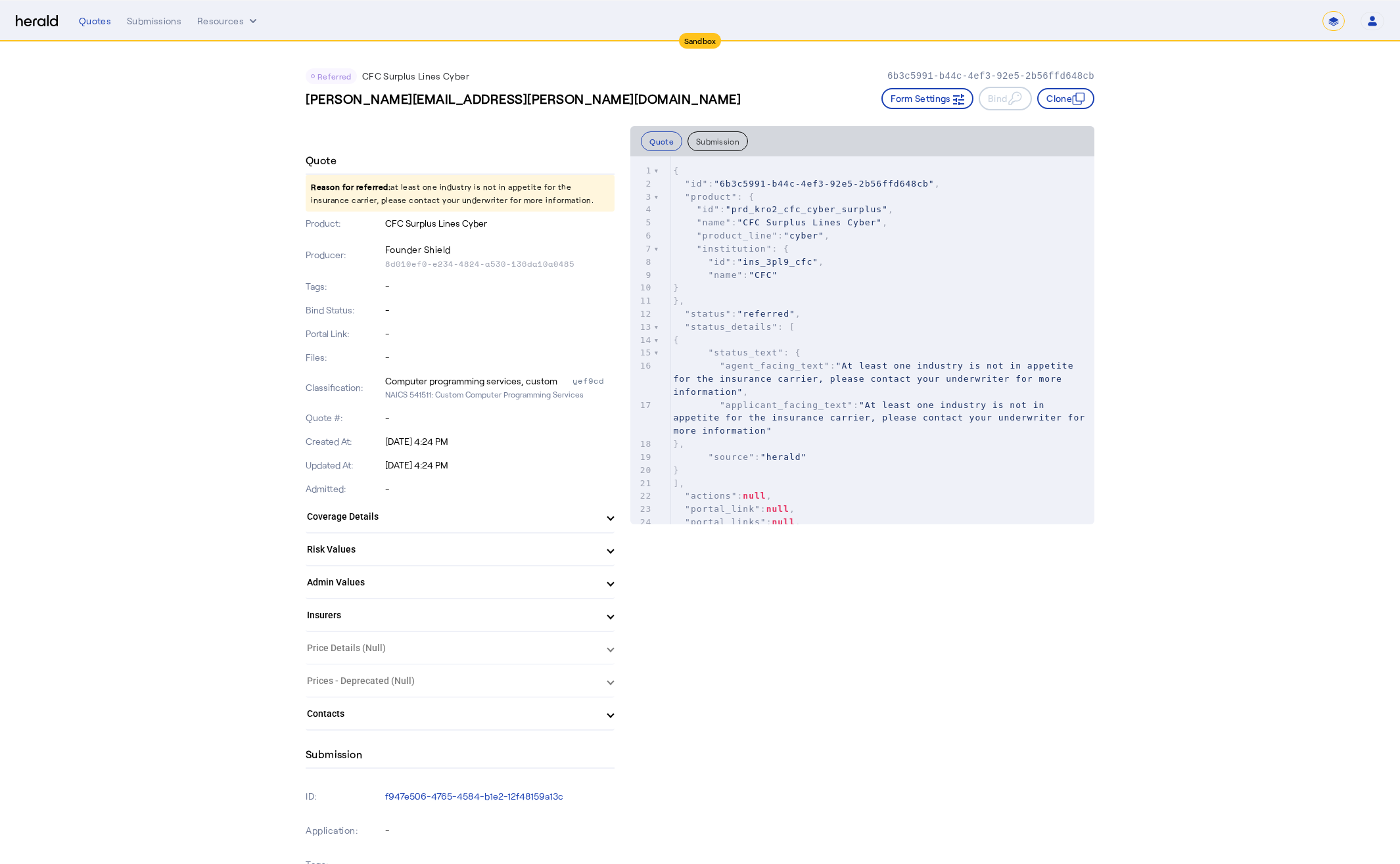
click at [120, 20] on div "Quotes Submissions Resources" at bounding box center [701, 21] width 1244 height 13
click at [146, 20] on div "Submissions" at bounding box center [154, 21] width 55 height 13
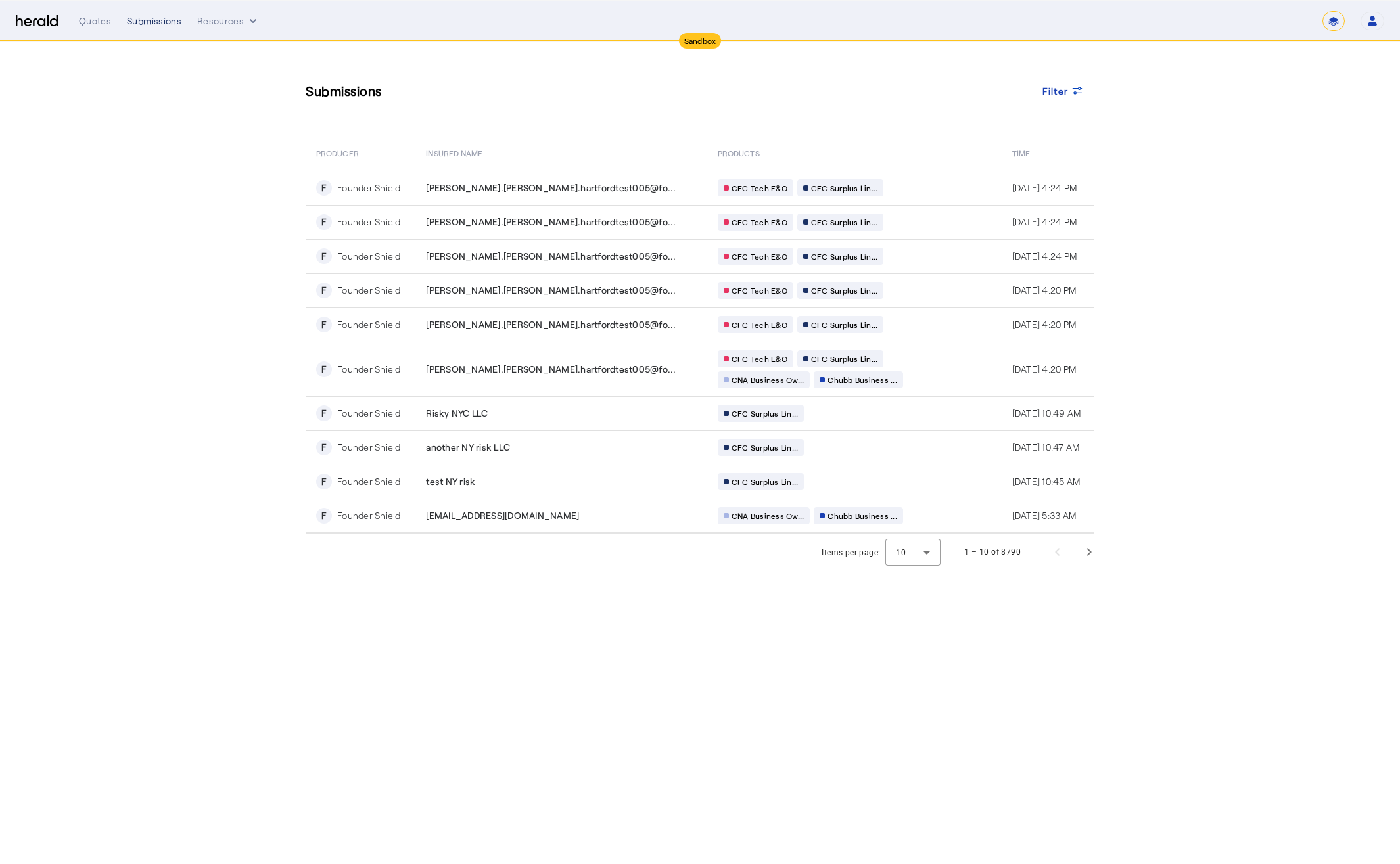
click at [151, 21] on div "Submissions" at bounding box center [154, 21] width 55 height 13
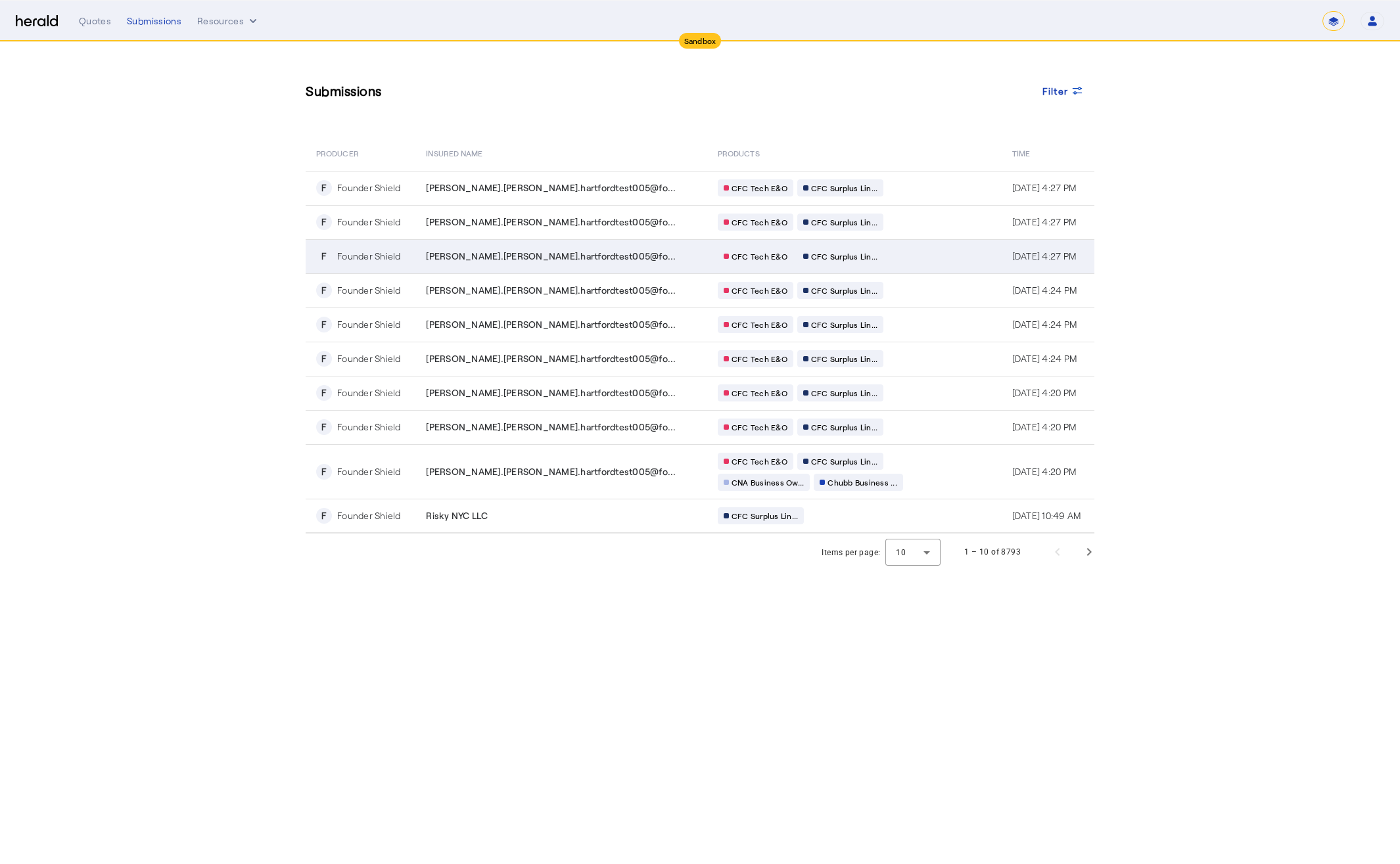
click at [864, 257] on div "CFC Tech E&O CFC Surplus Lin..." at bounding box center [844, 257] width 253 height 17
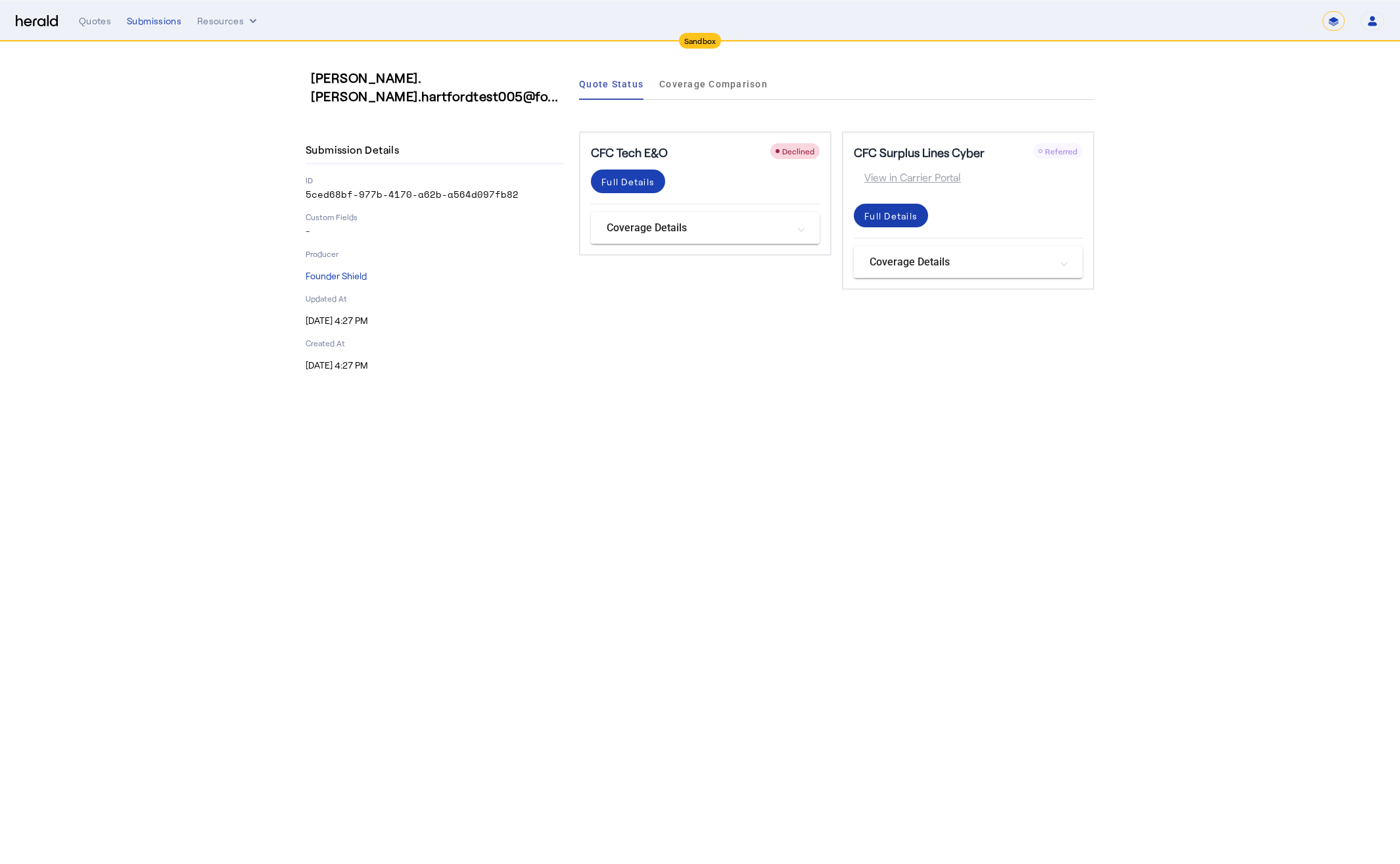
click at [913, 217] on div "Full Details" at bounding box center [891, 216] width 53 height 14
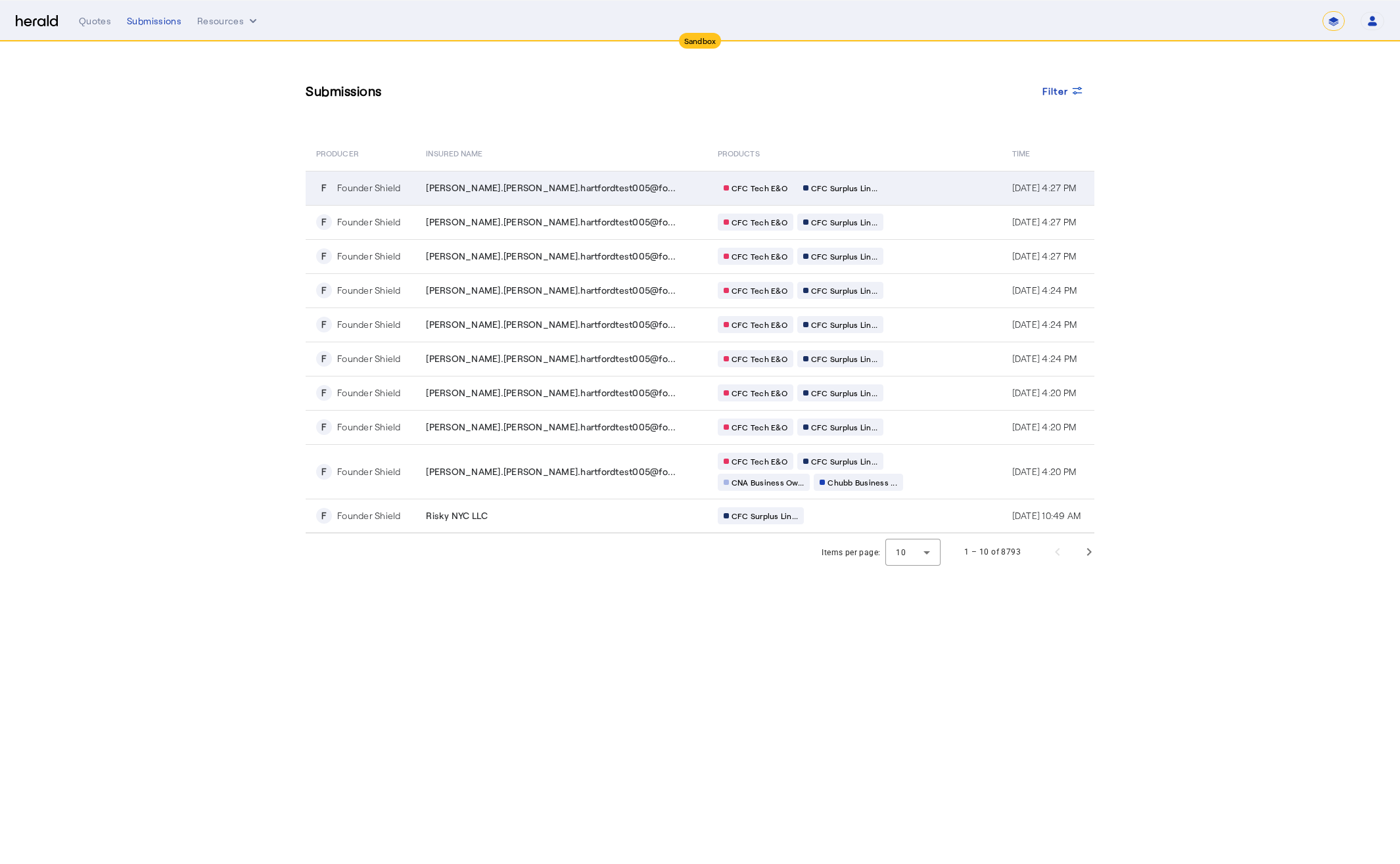
click at [820, 182] on div "CFC Tech E&O CFC Surplus Lin..." at bounding box center [844, 188] width 253 height 17
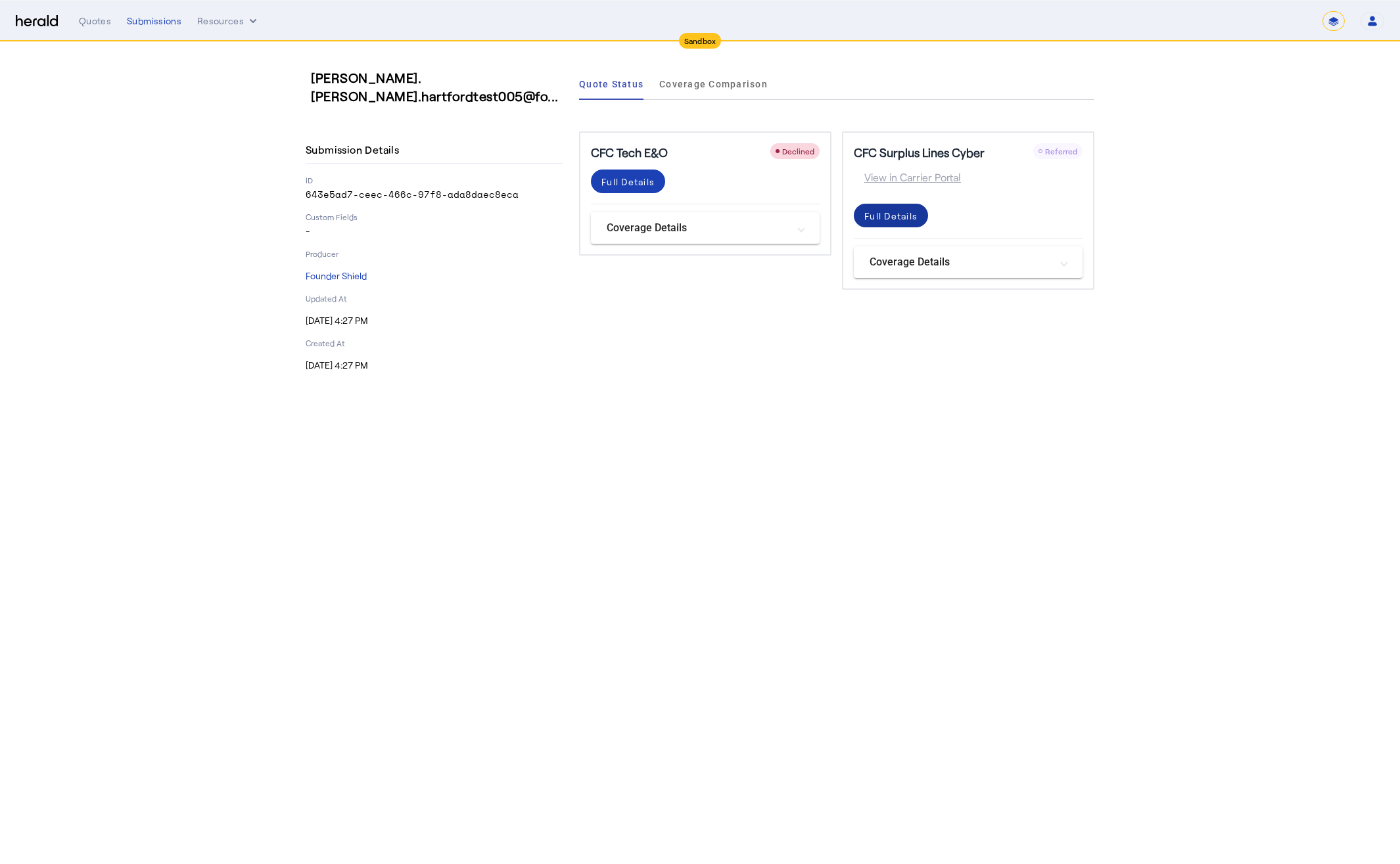
click at [871, 219] on div "Full Details" at bounding box center [891, 216] width 53 height 14
drag, startPoint x: 991, startPoint y: 207, endPoint x: 998, endPoint y: 206, distance: 7.1
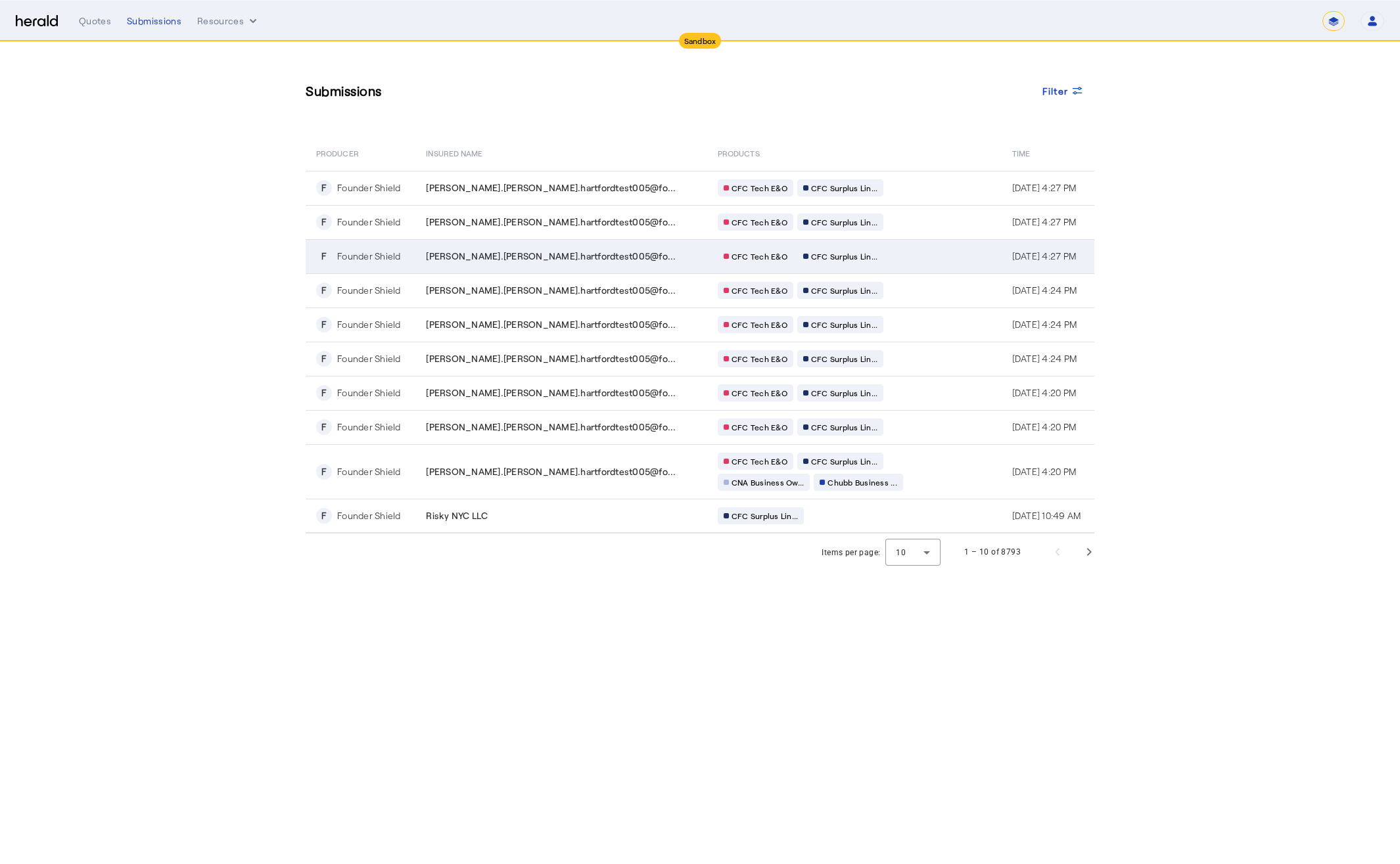
click at [860, 252] on div "CFC Tech E&O CFC Surplus Lin..." at bounding box center [844, 257] width 253 height 17
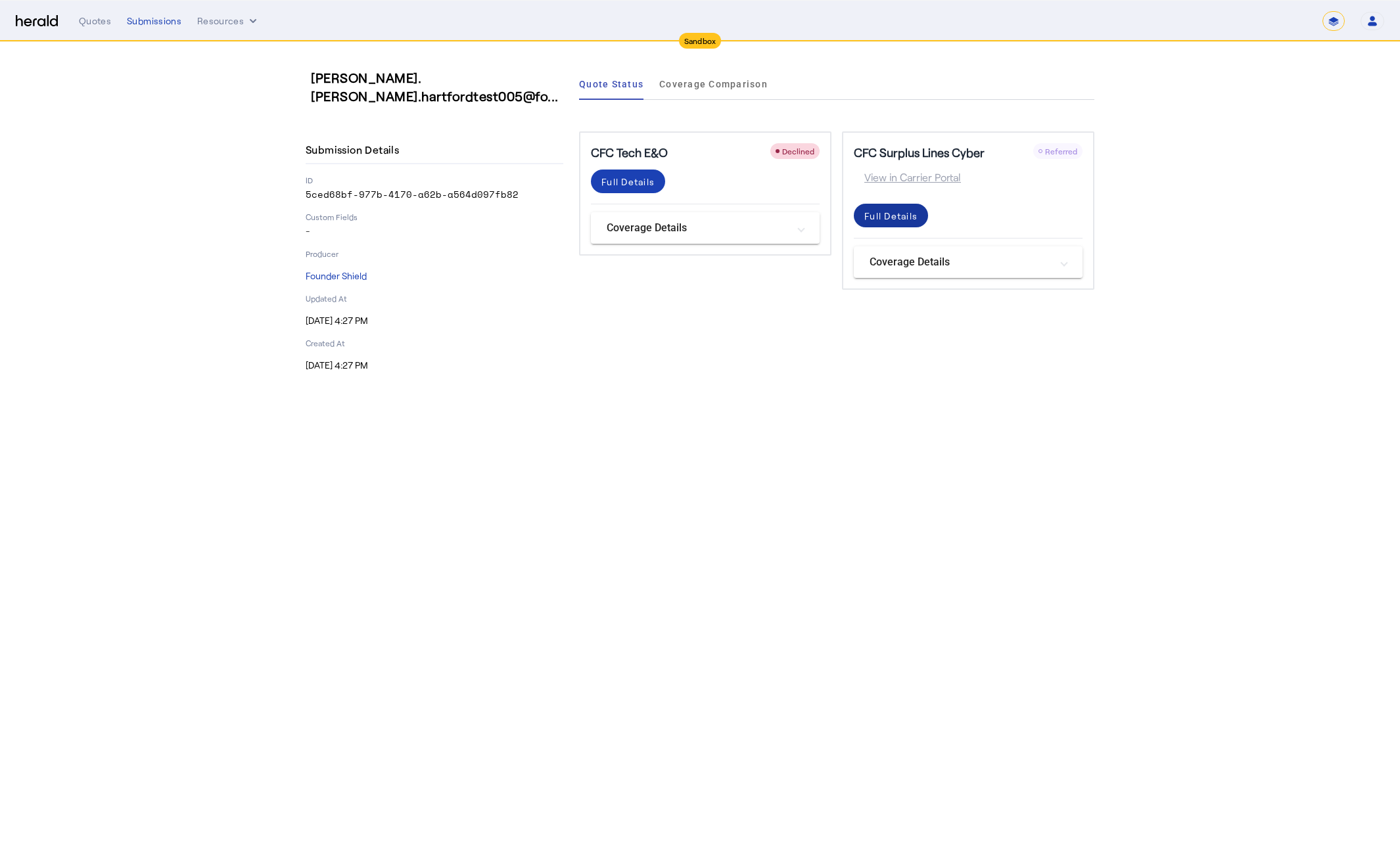
click at [899, 222] on div "Full Details" at bounding box center [891, 216] width 53 height 14
click at [132, 15] on div "Submissions" at bounding box center [154, 21] width 55 height 13
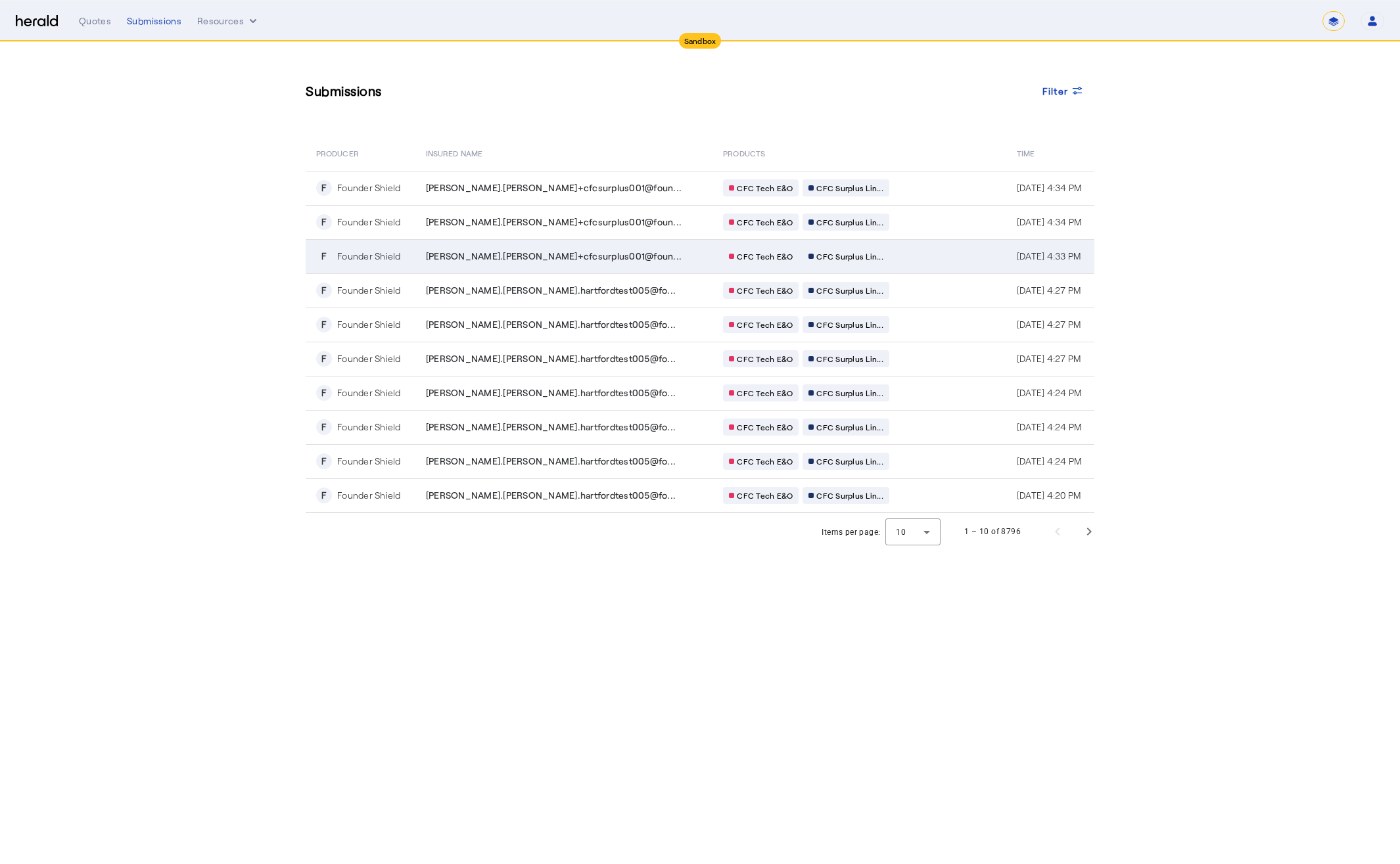
click at [605, 257] on div "jesse.perez+cfcsurplus001@foun..." at bounding box center [566, 257] width 281 height 13
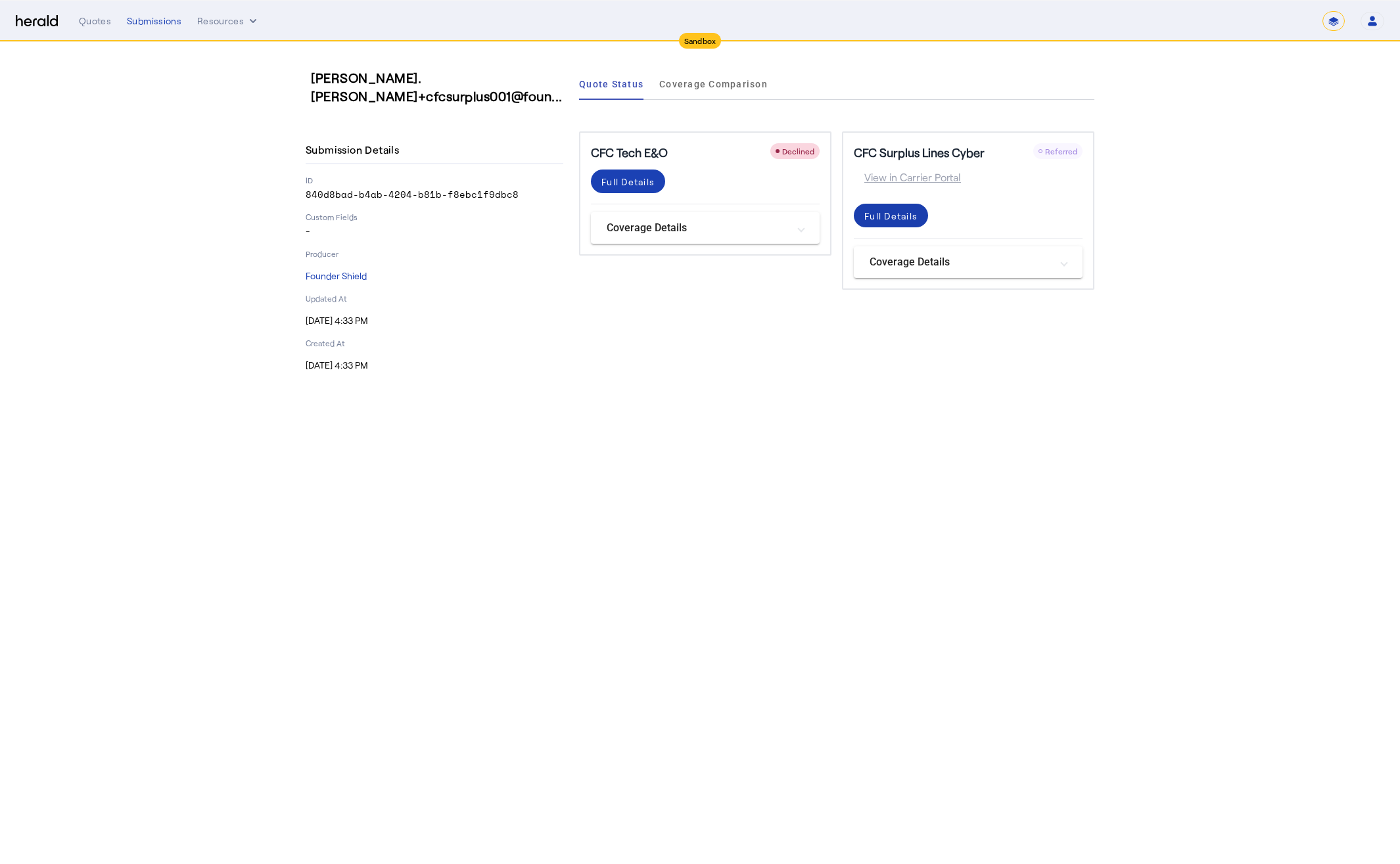
click at [881, 221] on div "Full Details" at bounding box center [891, 216] width 53 height 14
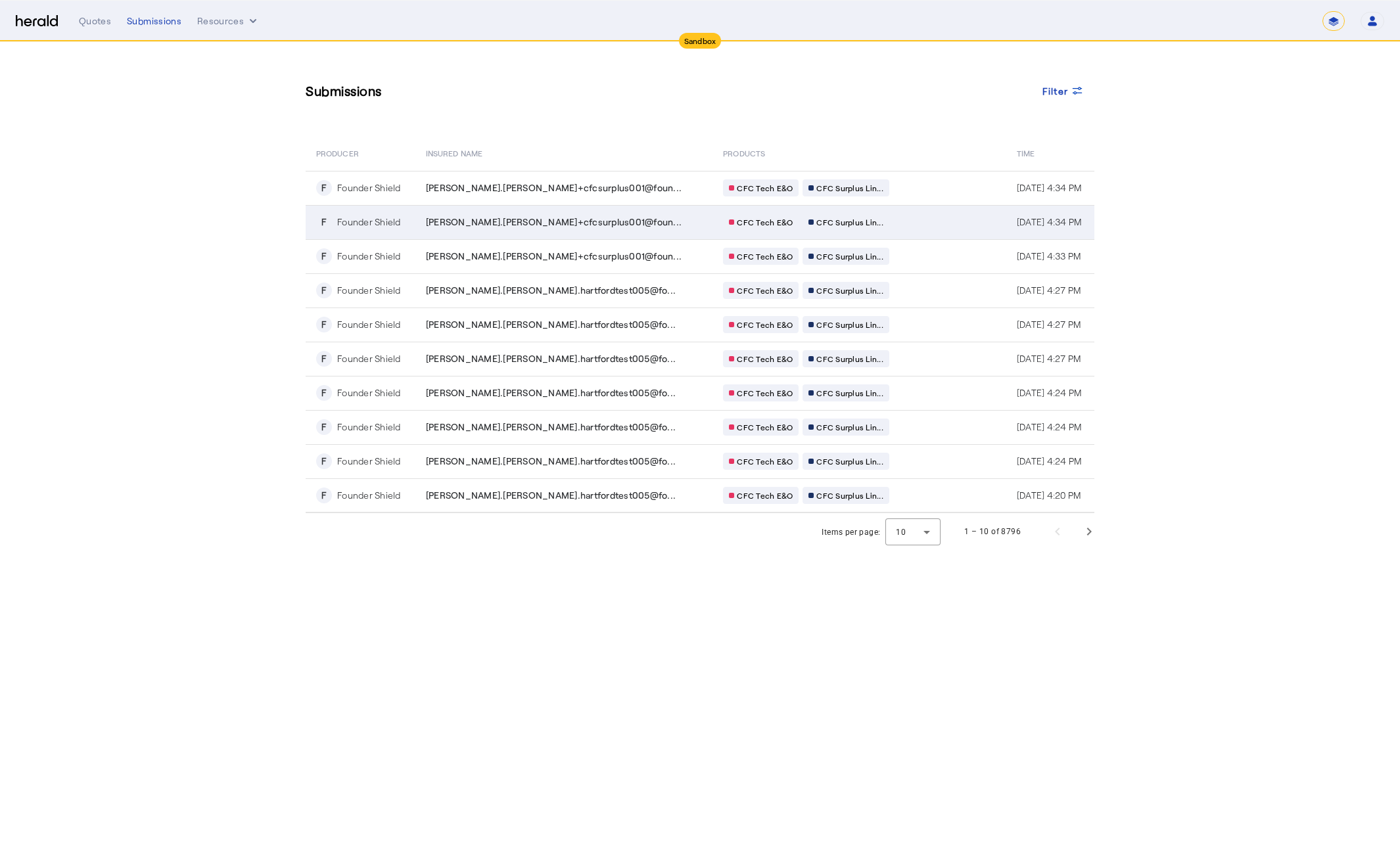
click at [611, 219] on div "jesse.perez+cfcsurplus001@foun..." at bounding box center [566, 223] width 281 height 13
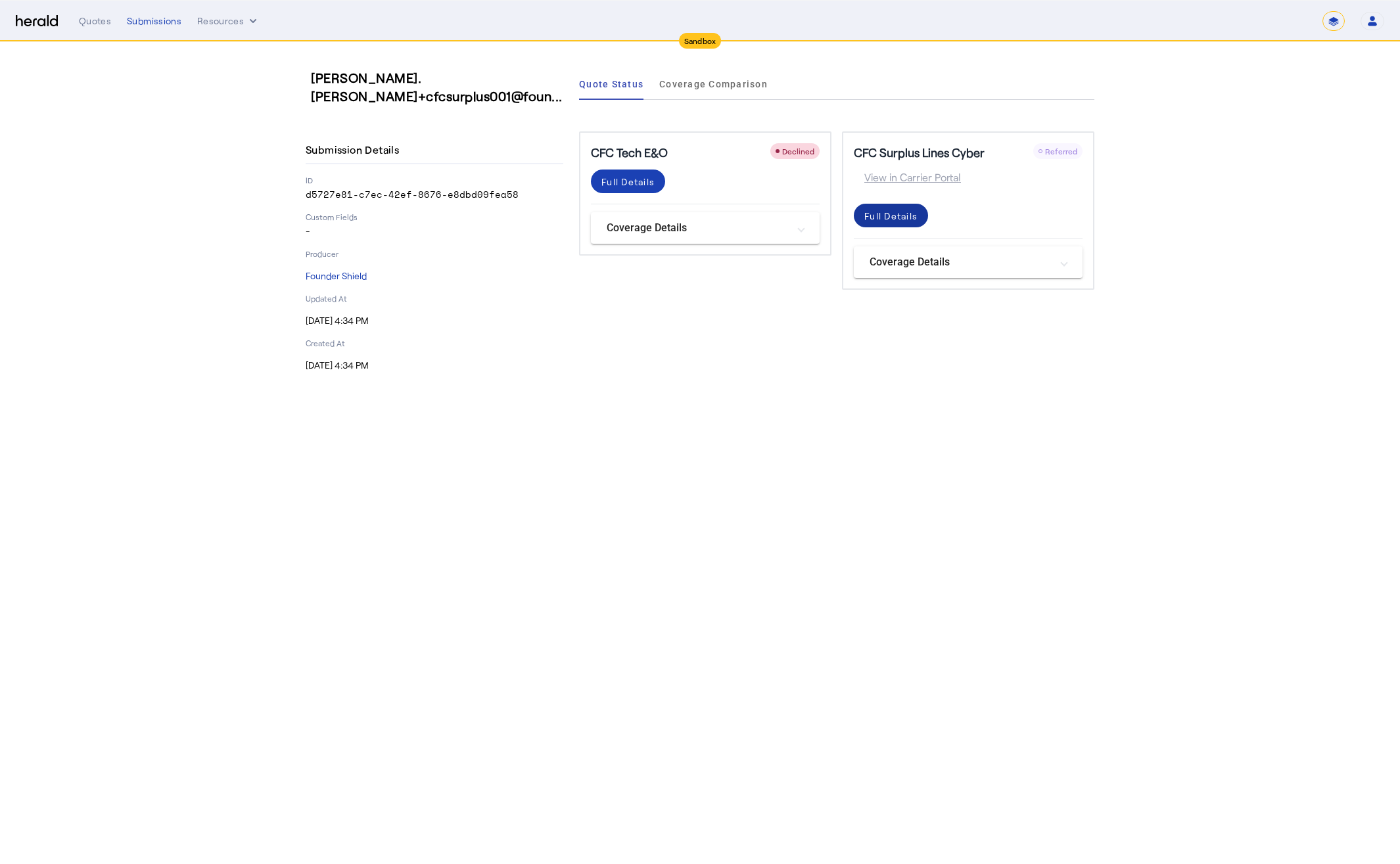
click at [885, 210] on div "Full Details" at bounding box center [891, 216] width 53 height 14
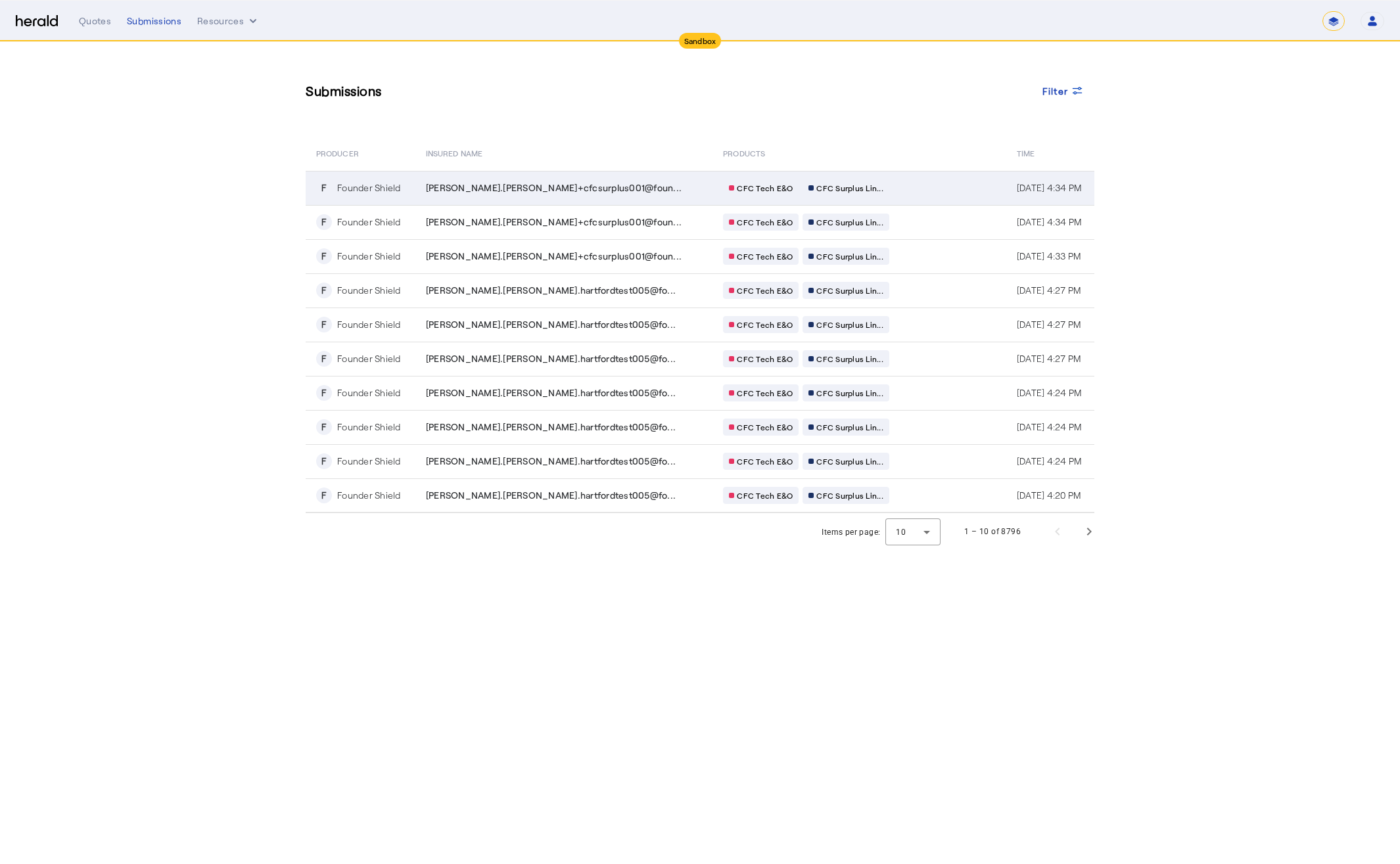
click at [580, 189] on span "jesse.perez+cfcsurplus001@foun..." at bounding box center [554, 188] width 256 height 13
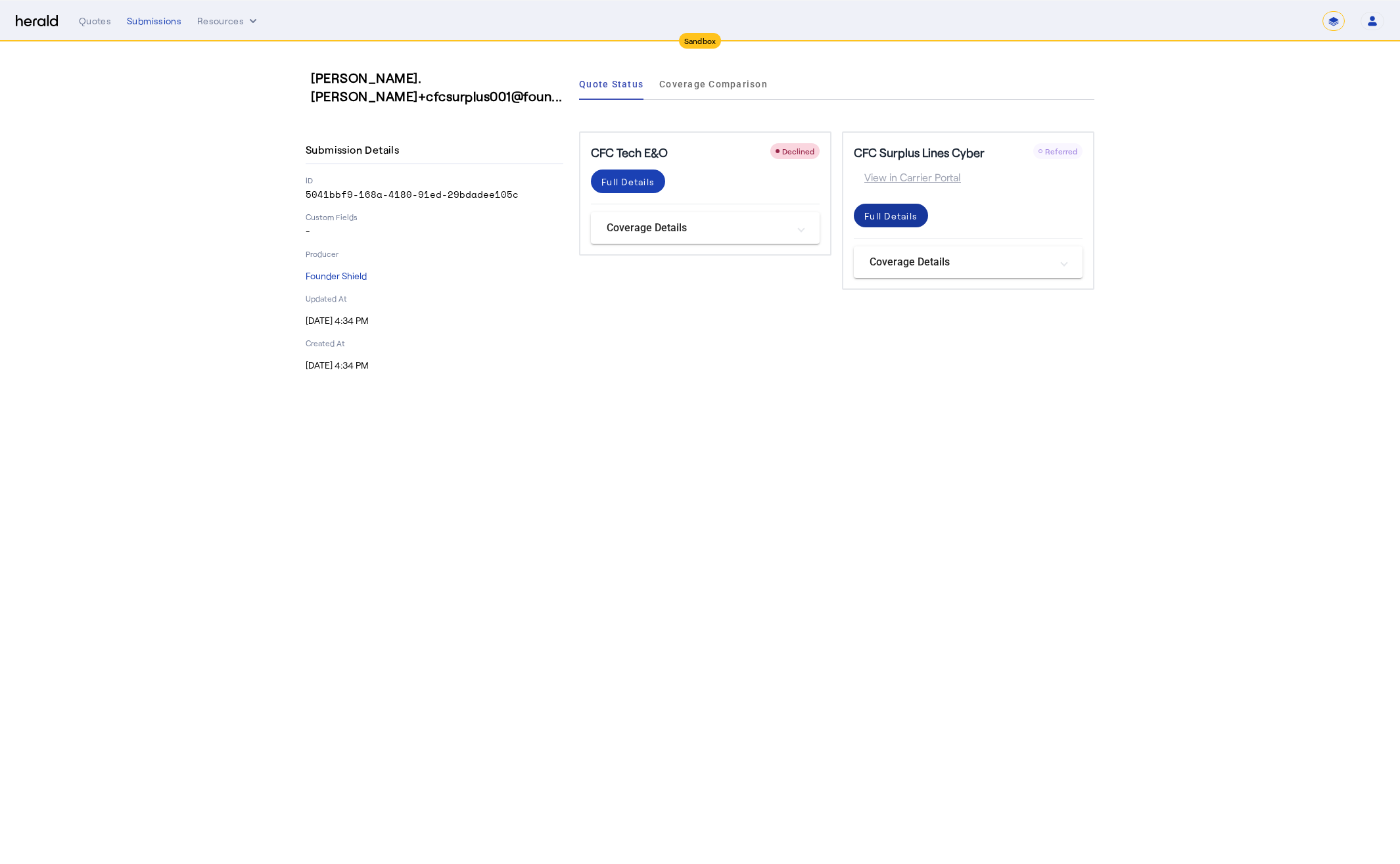
click at [891, 215] on div "Full Details" at bounding box center [891, 216] width 53 height 14
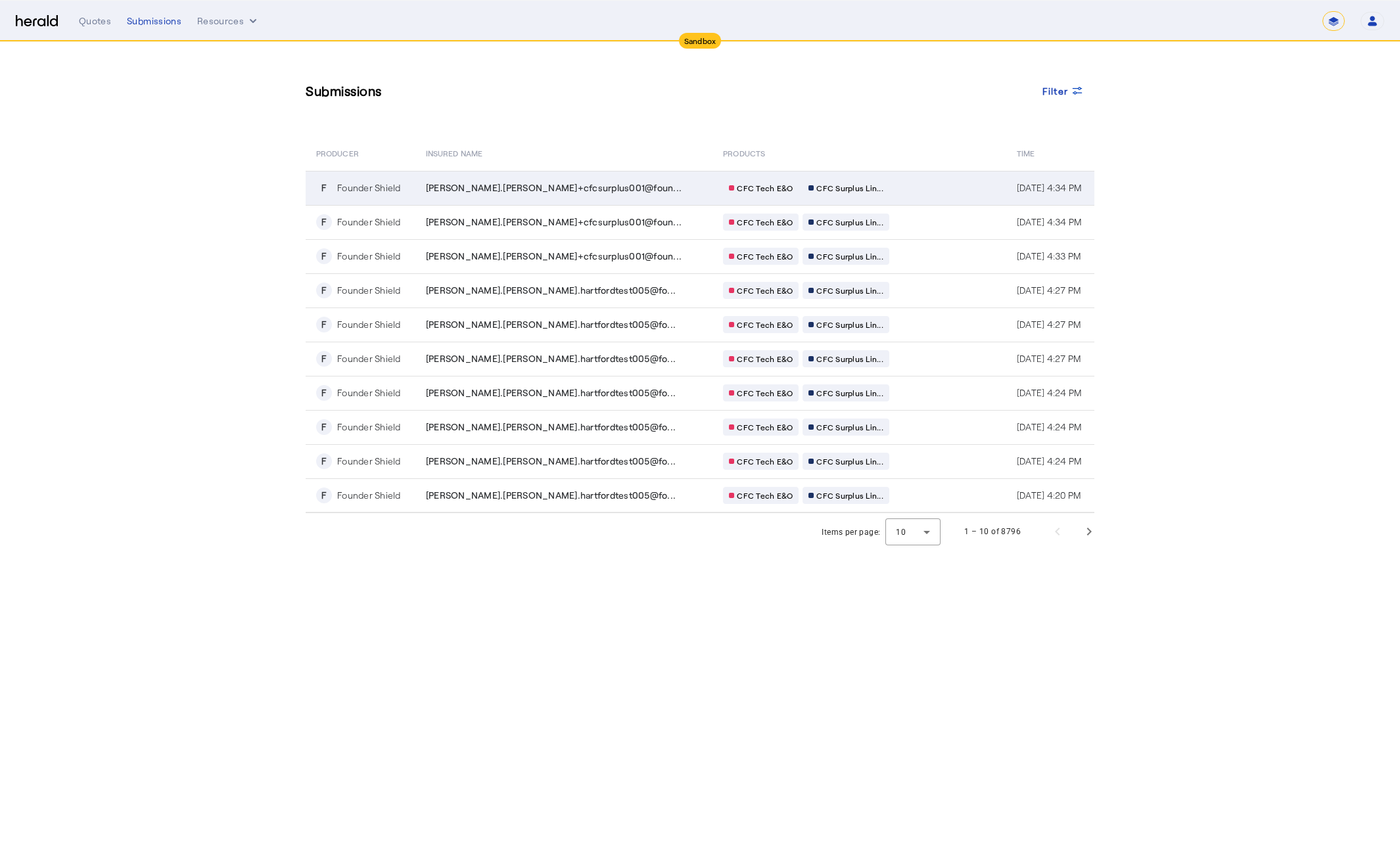
click at [907, 181] on td "CFC Tech E&O CFC Surplus Lin..." at bounding box center [860, 188] width 294 height 34
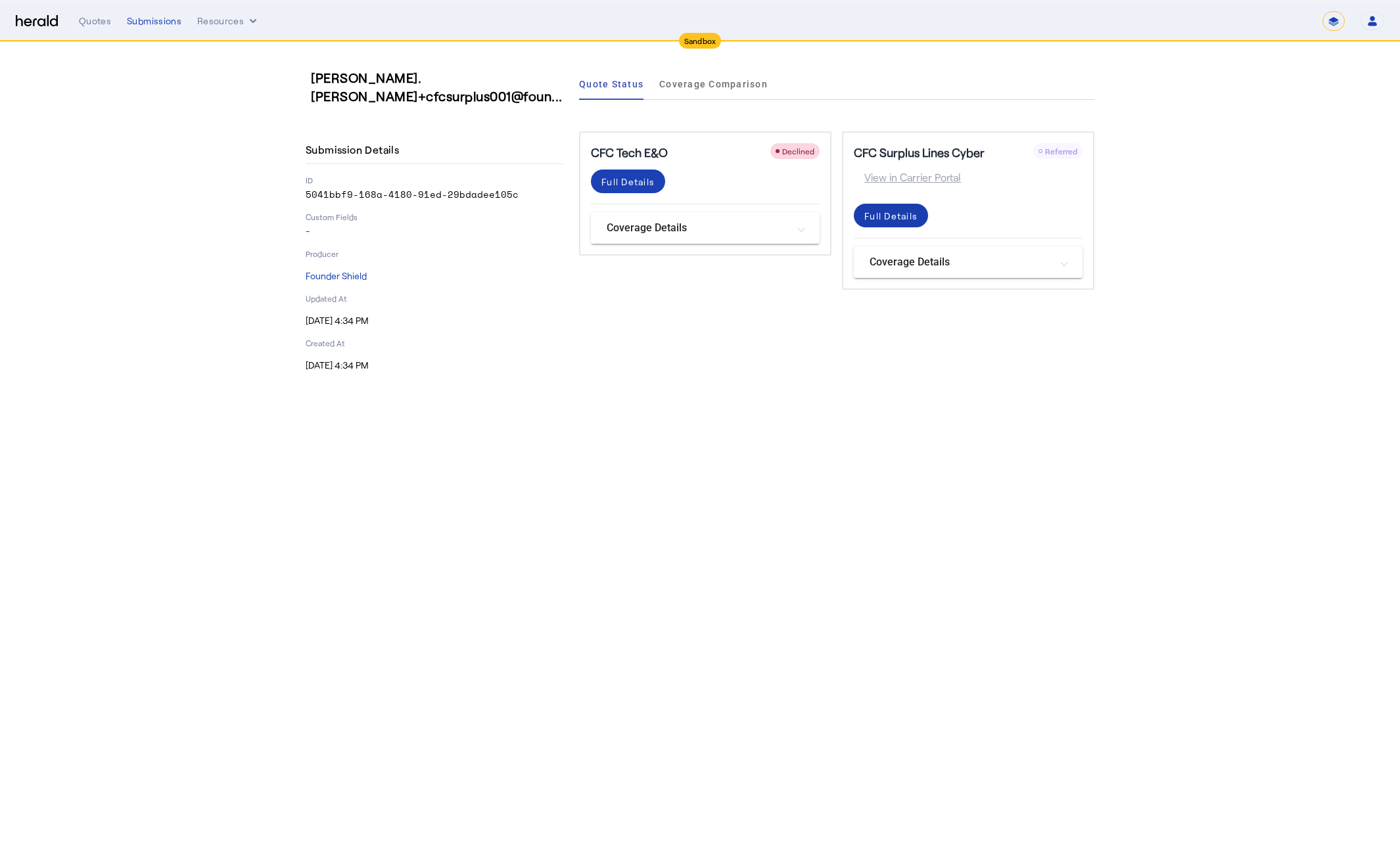
click at [894, 213] on div "Full Details" at bounding box center [891, 216] width 53 height 14
